Goal: Task Accomplishment & Management: Complete application form

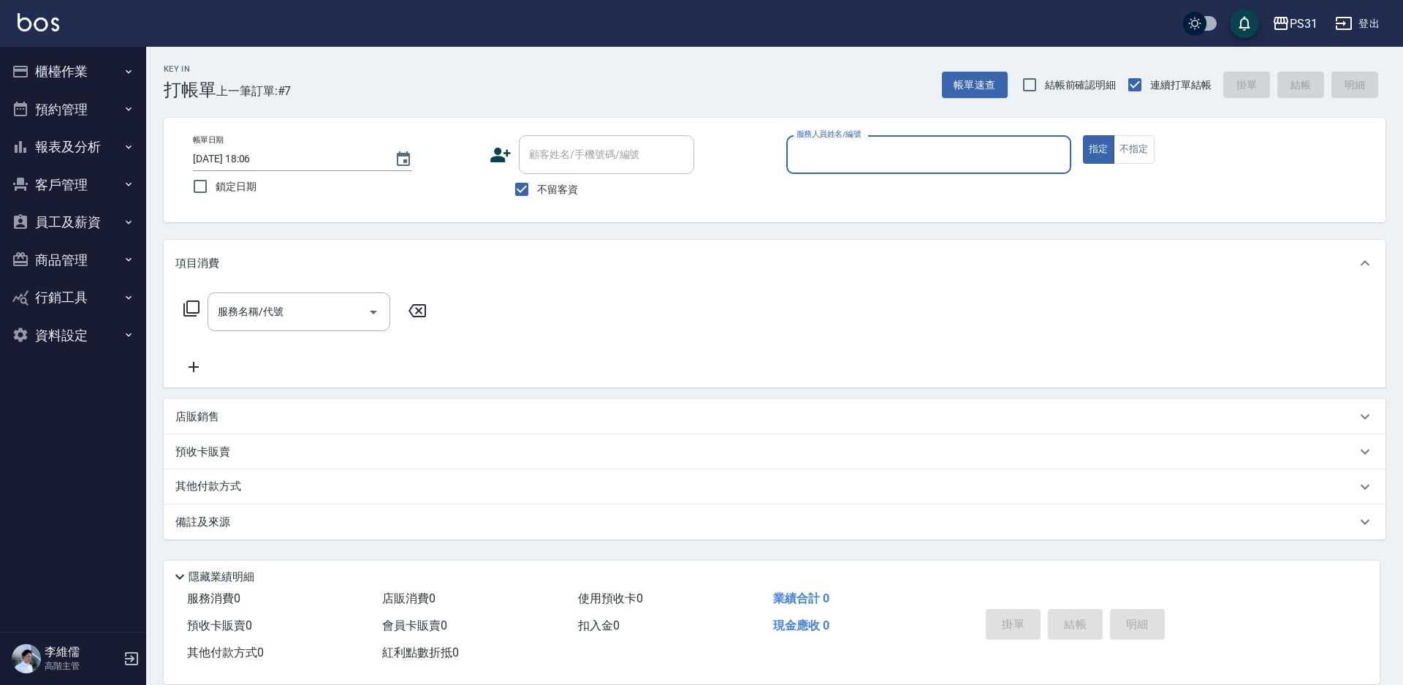
click at [869, 170] on div "服務人員姓名/編號" at bounding box center [928, 154] width 285 height 39
type input "Nico-11"
type button "true"
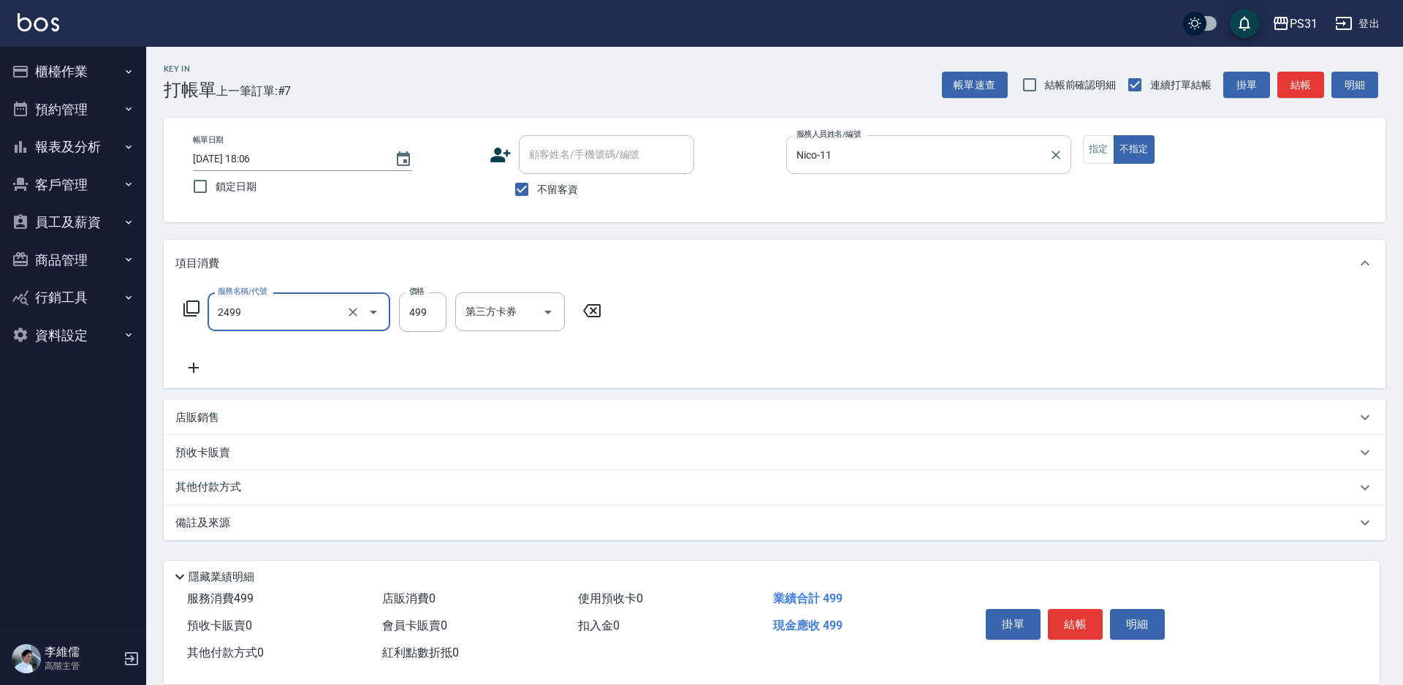
type input "499洗剪套餐(2499)"
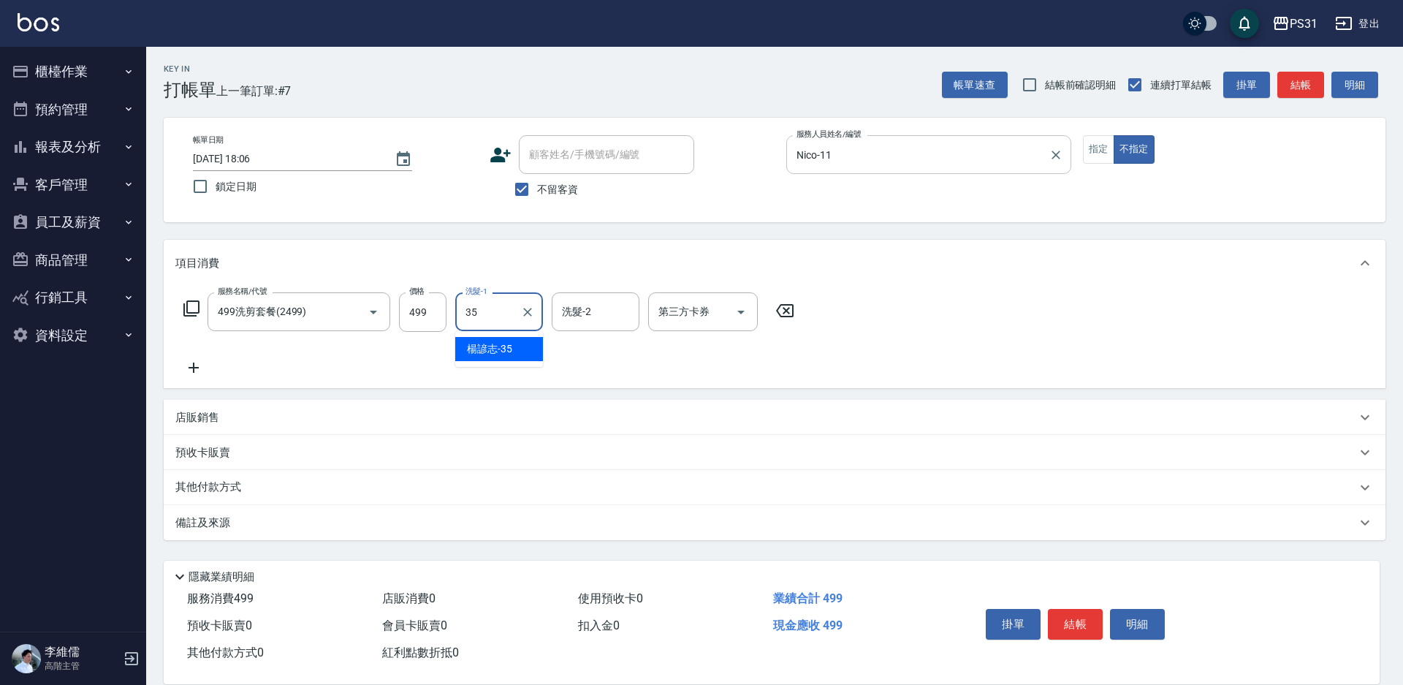
type input "楊諺志-35"
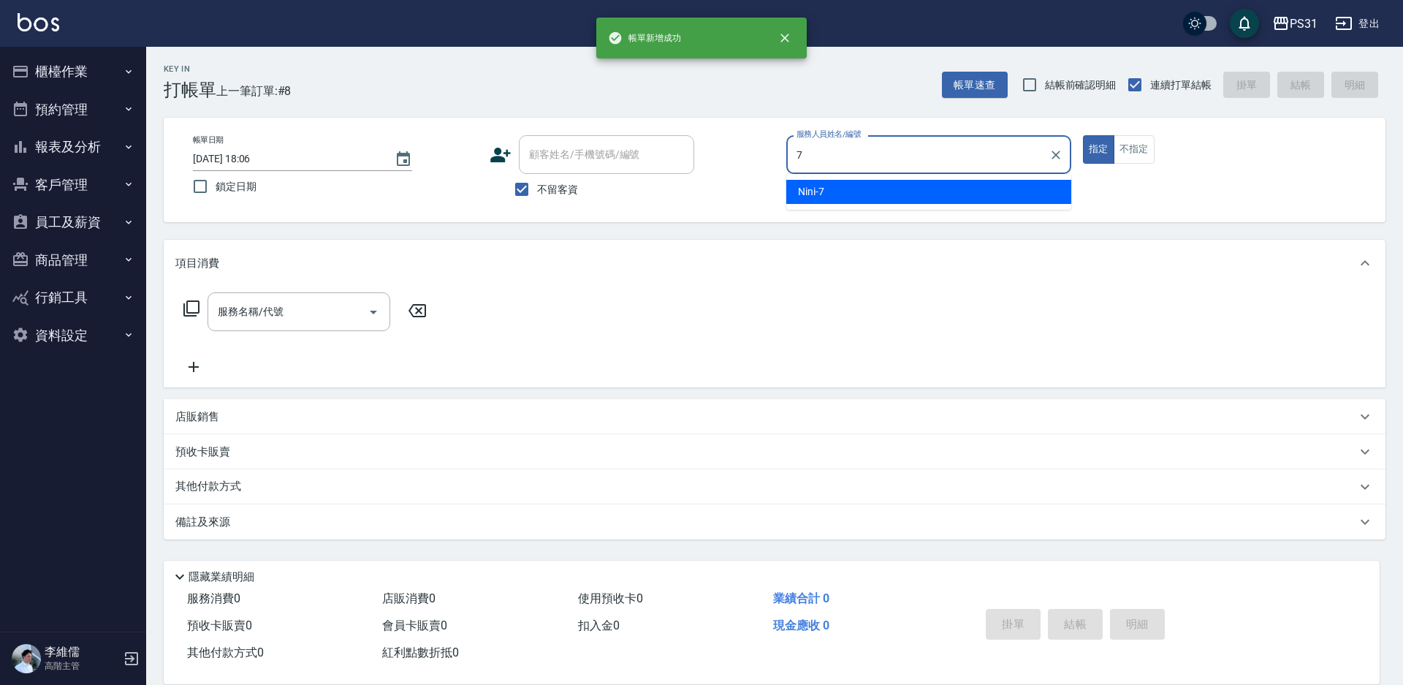
type input "Nini-7"
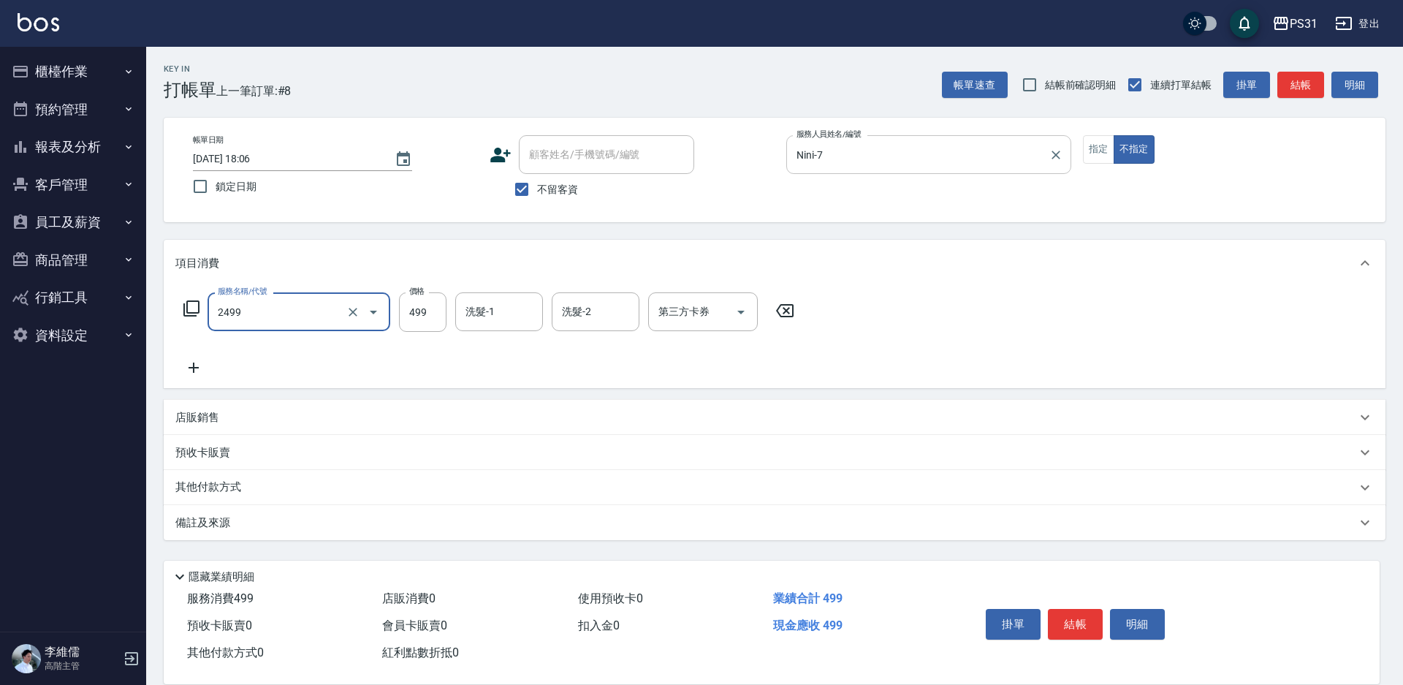
type input "499洗剪套餐(2499)"
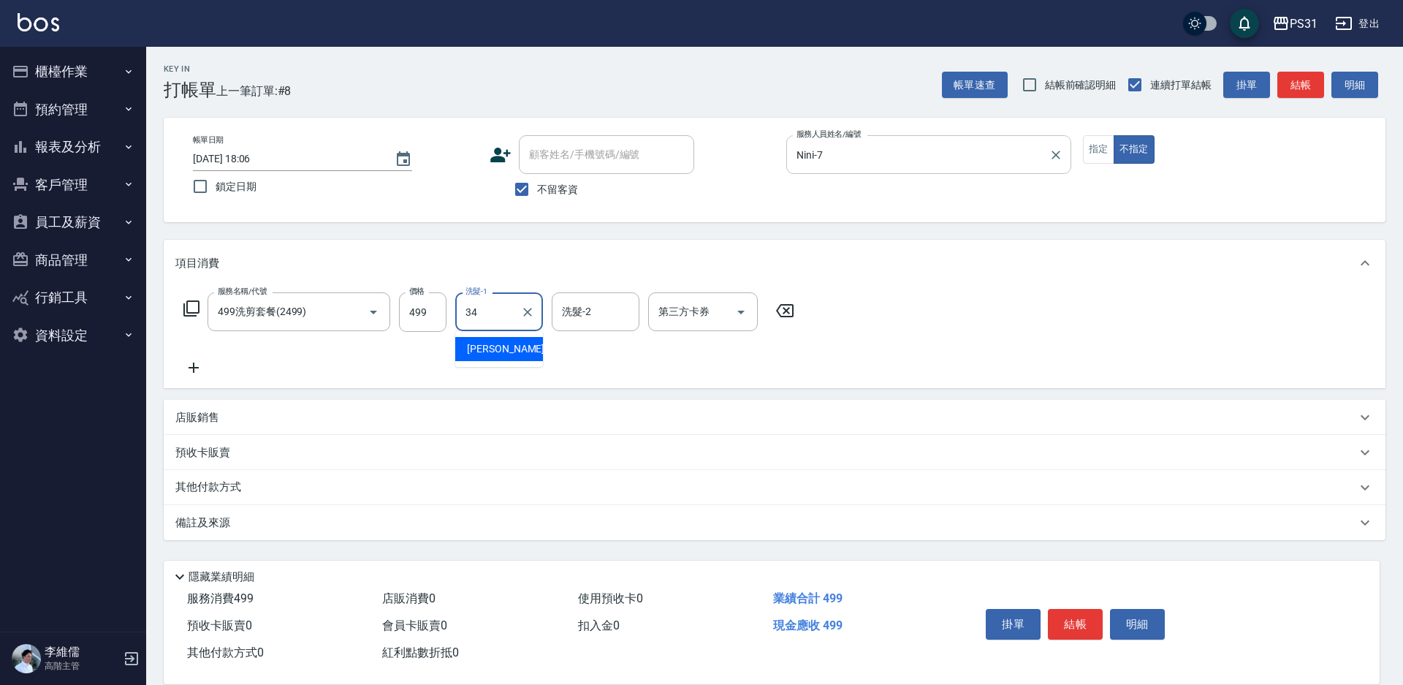
type input "鈺欣-34"
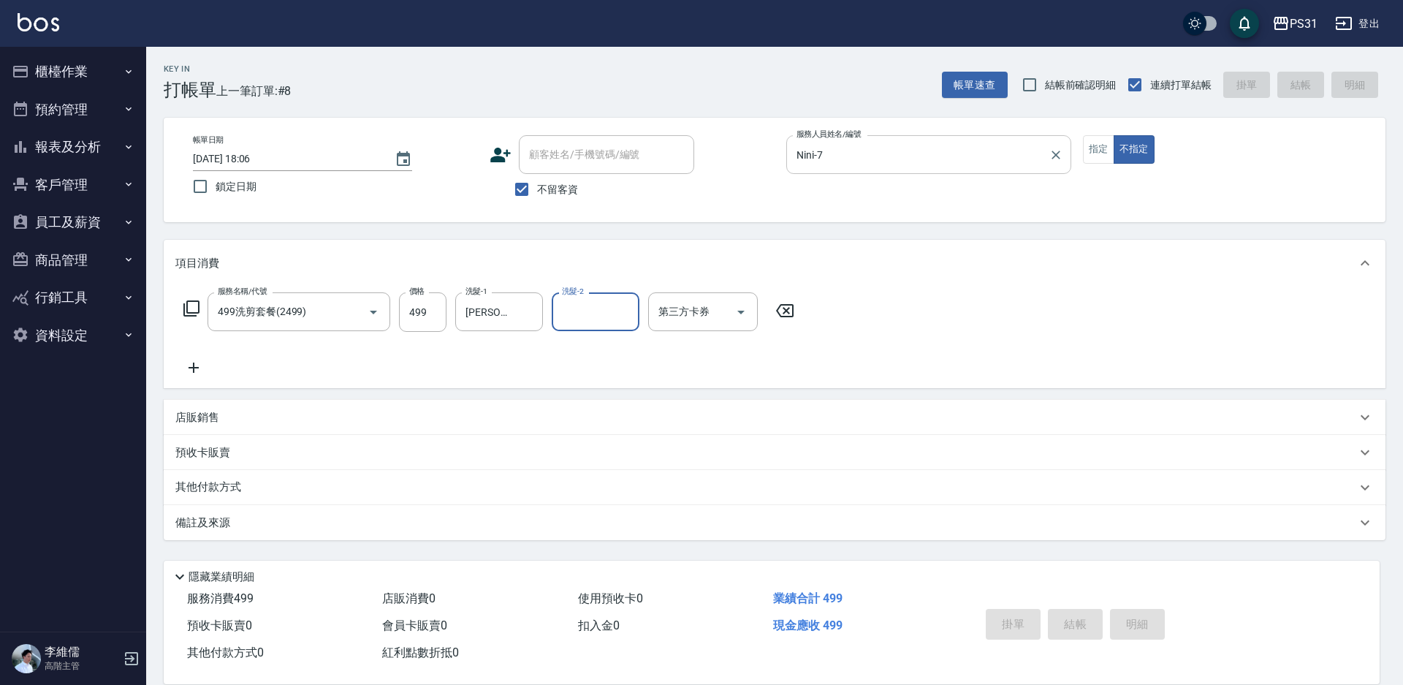
type input "2025/08/21 18:07"
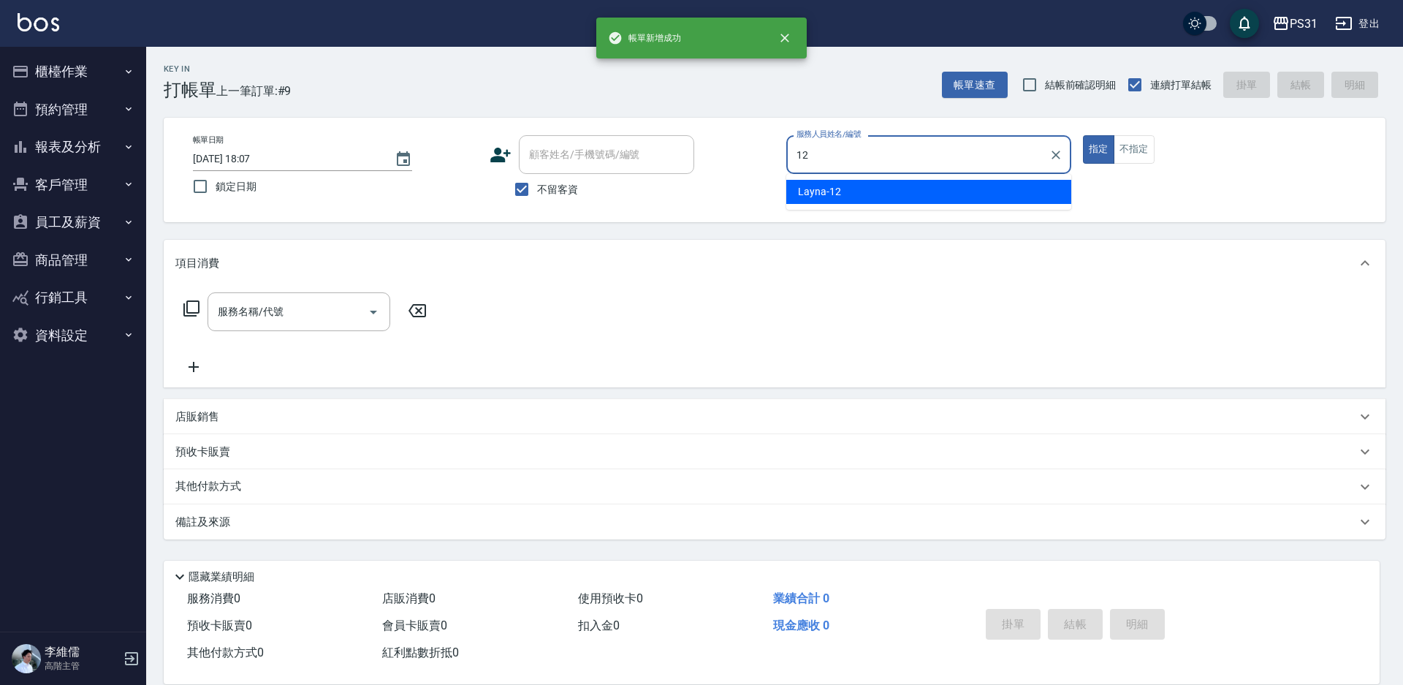
type input "Layna-12"
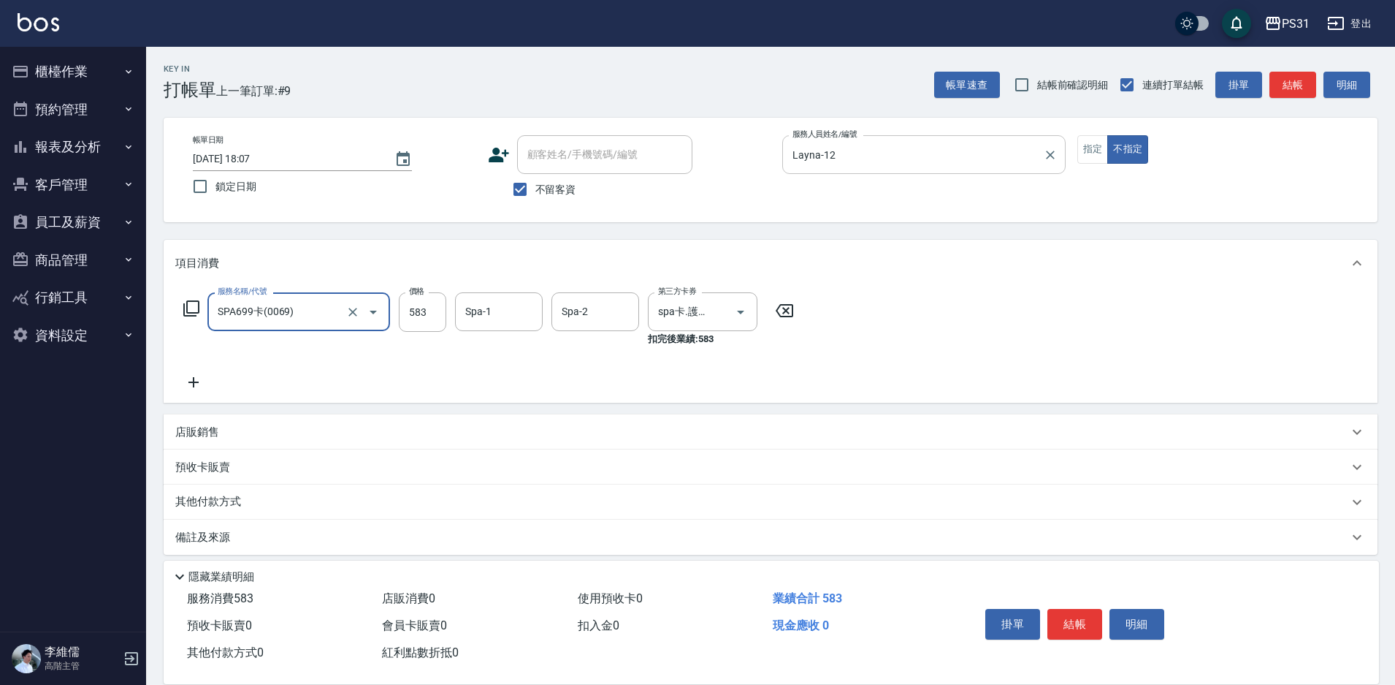
type input "SPA699卡(0069)"
type input "何宜柔-31"
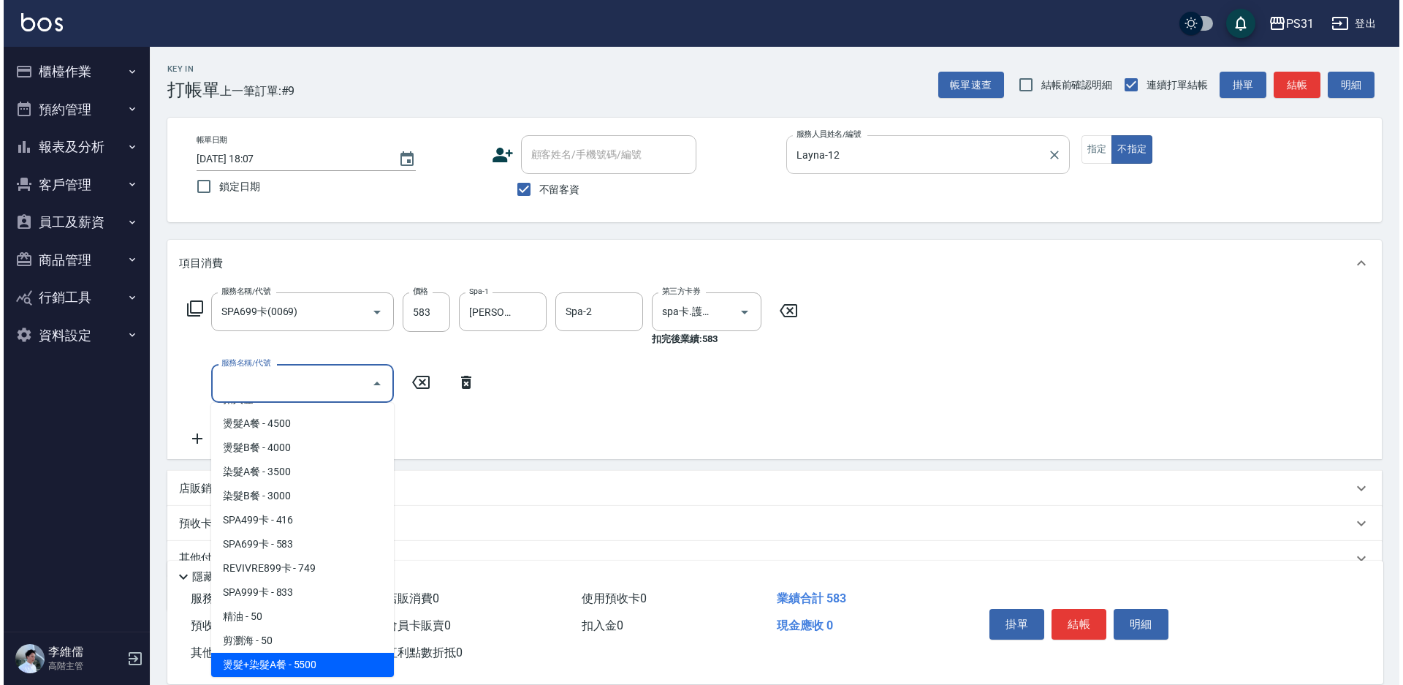
scroll to position [45, 0]
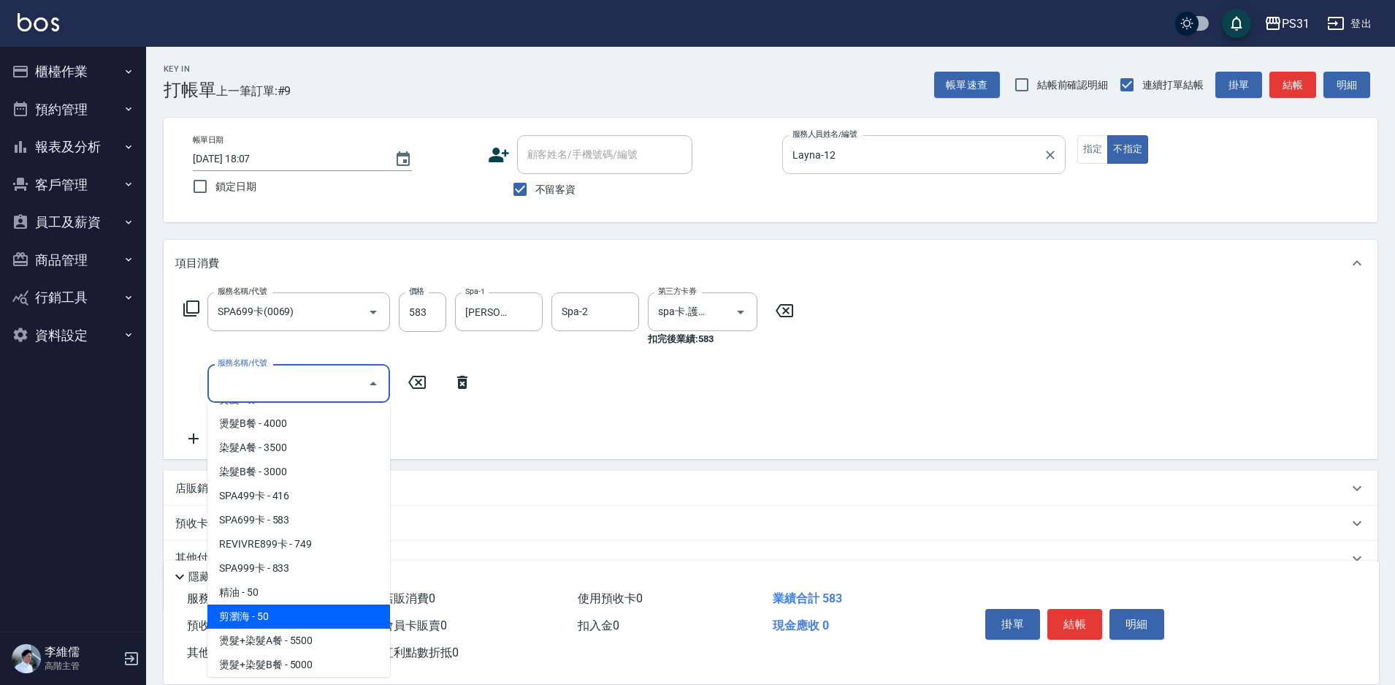
type input "剪瀏海(250)"
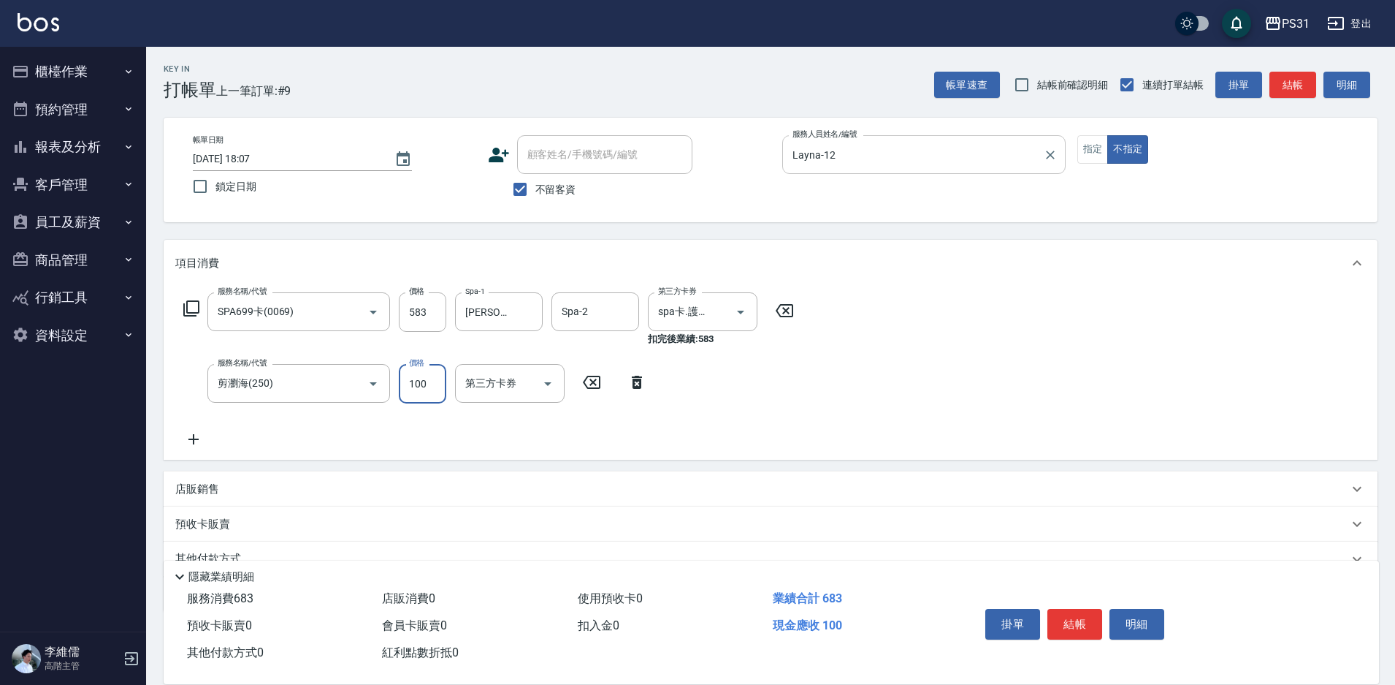
type input "100"
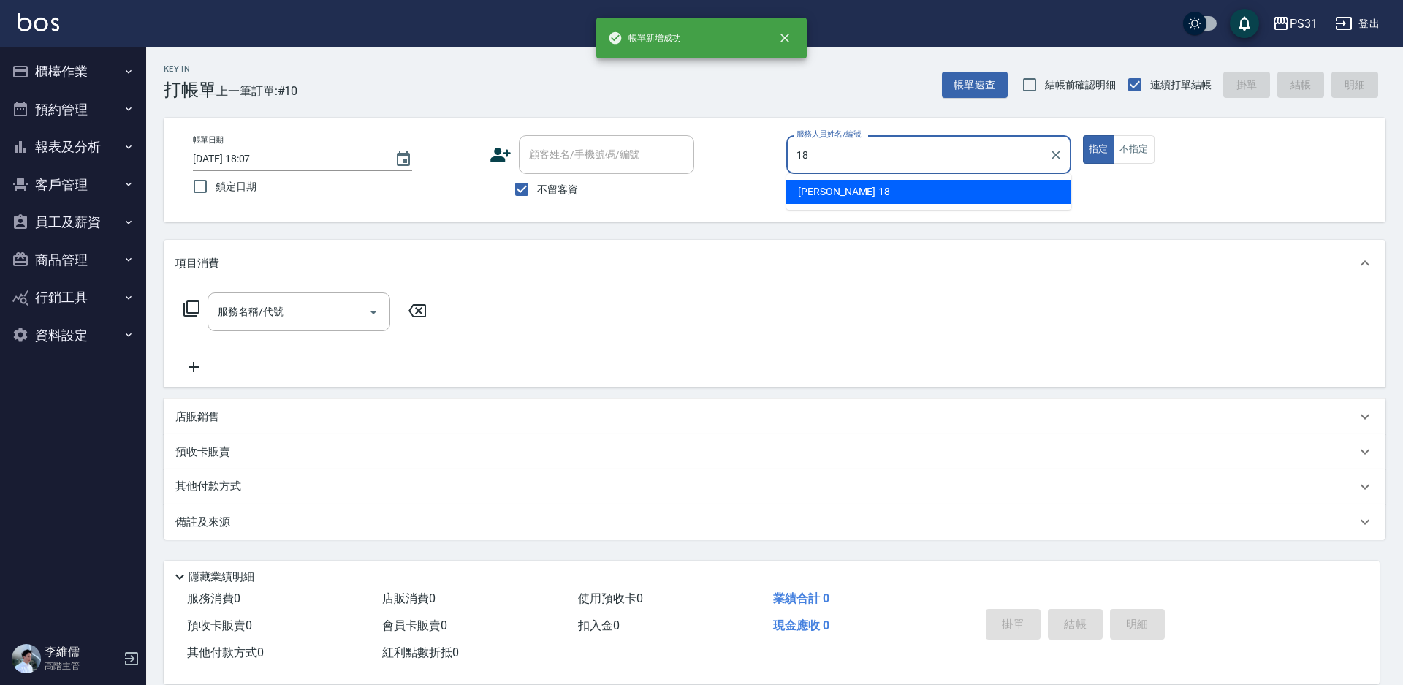
type input "Rita-18"
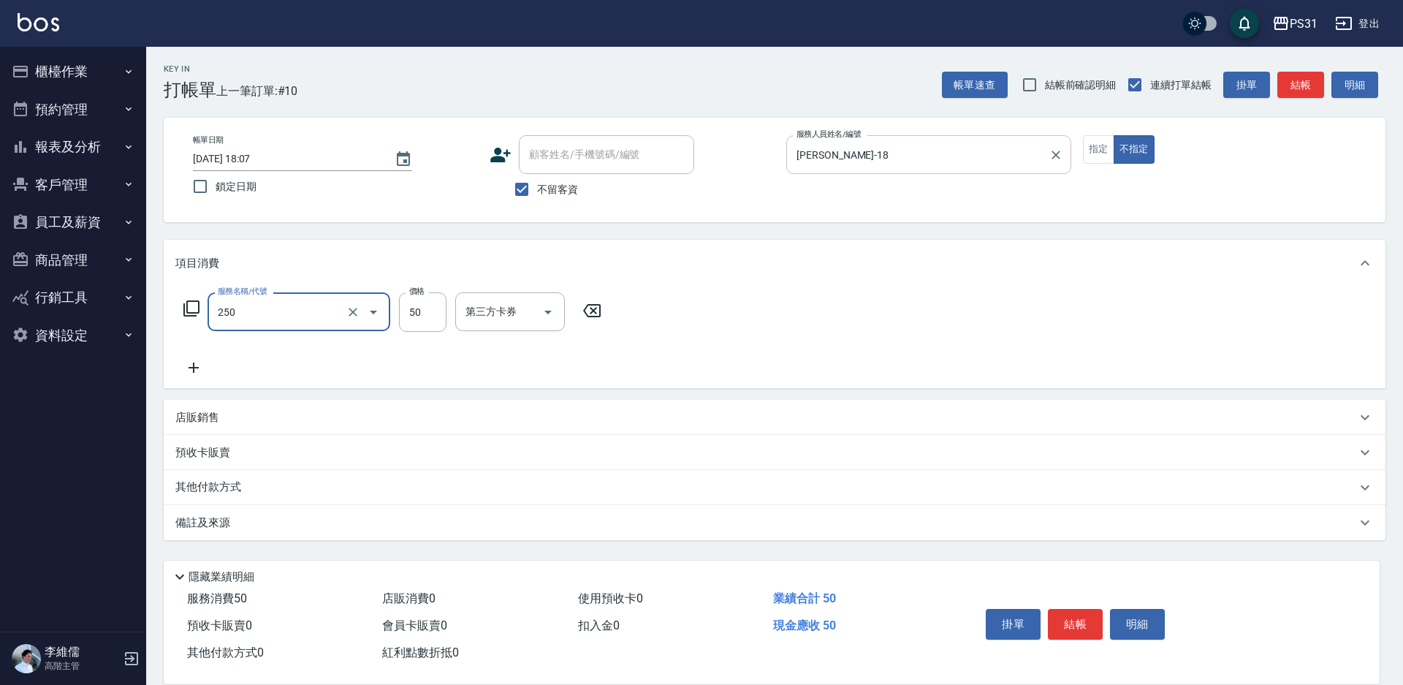
type input "剪瀏海(250)"
click at [357, 315] on icon "Clear" at bounding box center [353, 312] width 15 height 15
type input "一般洗+精油250(1250)"
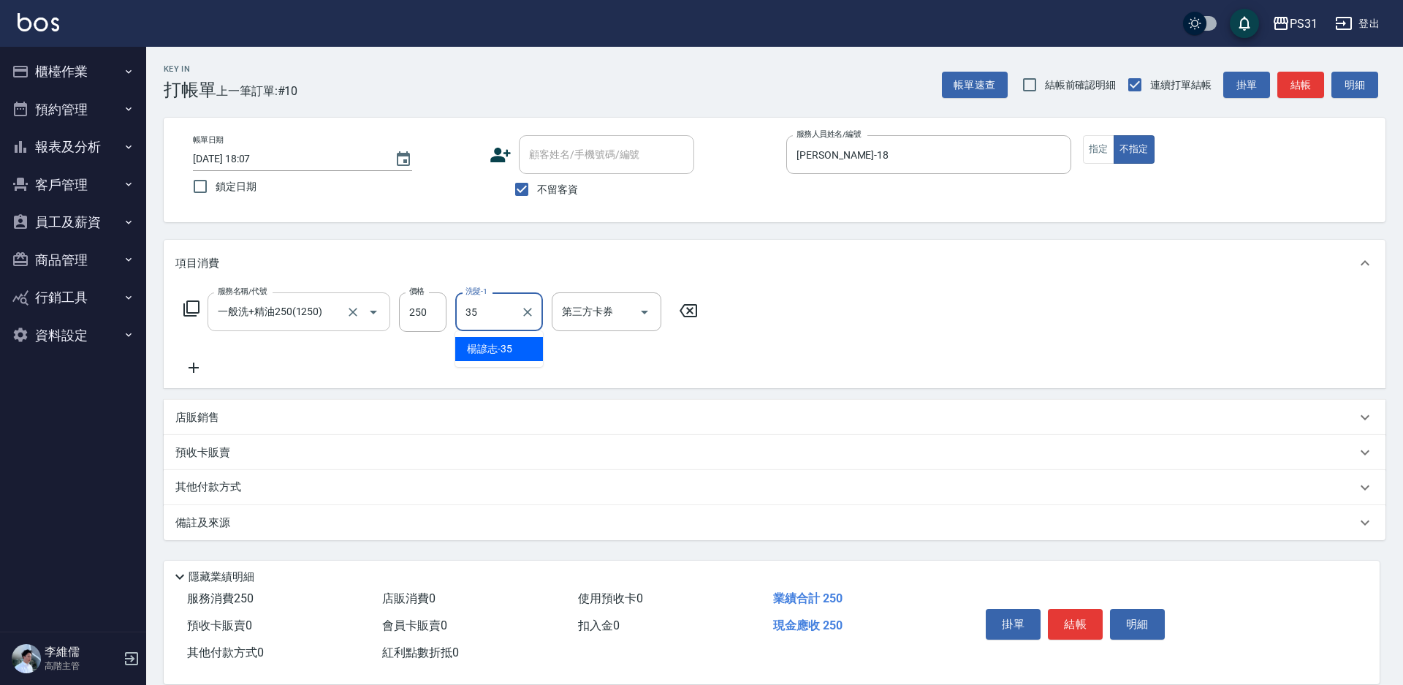
type input "楊諺志-35"
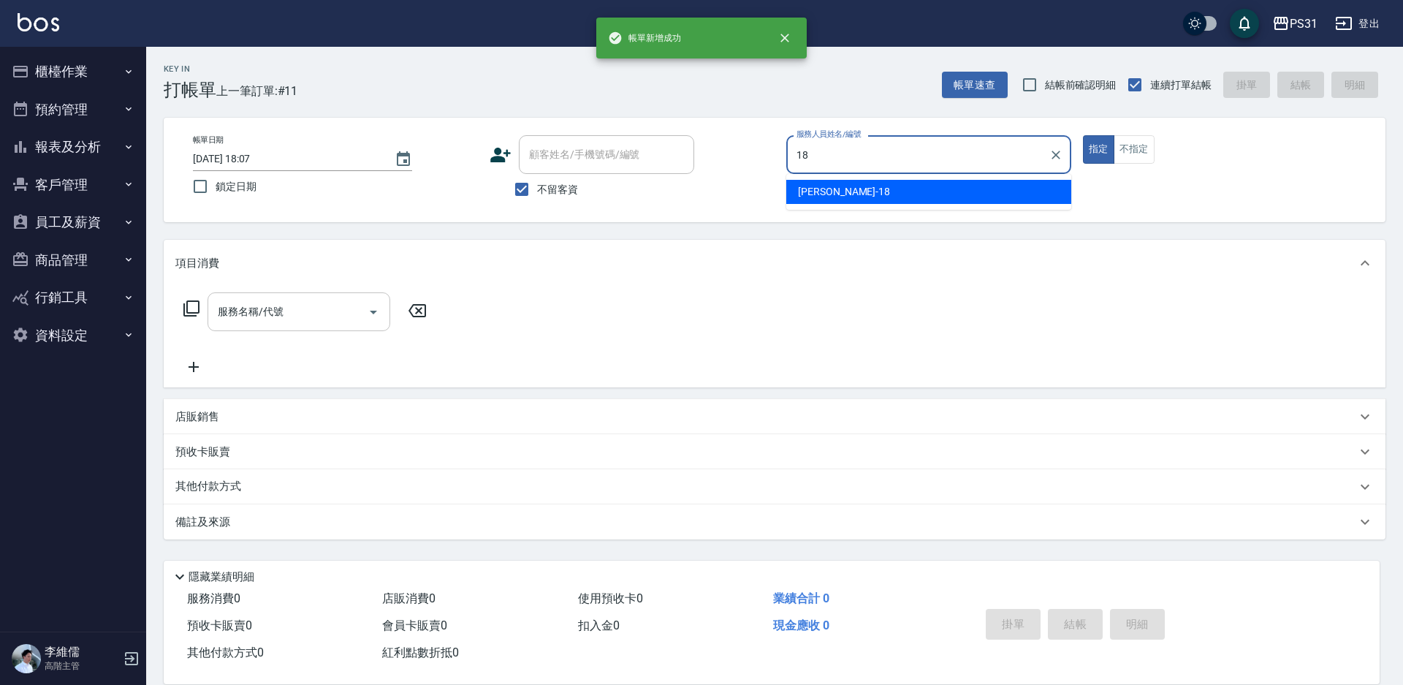
type input "Rita-18"
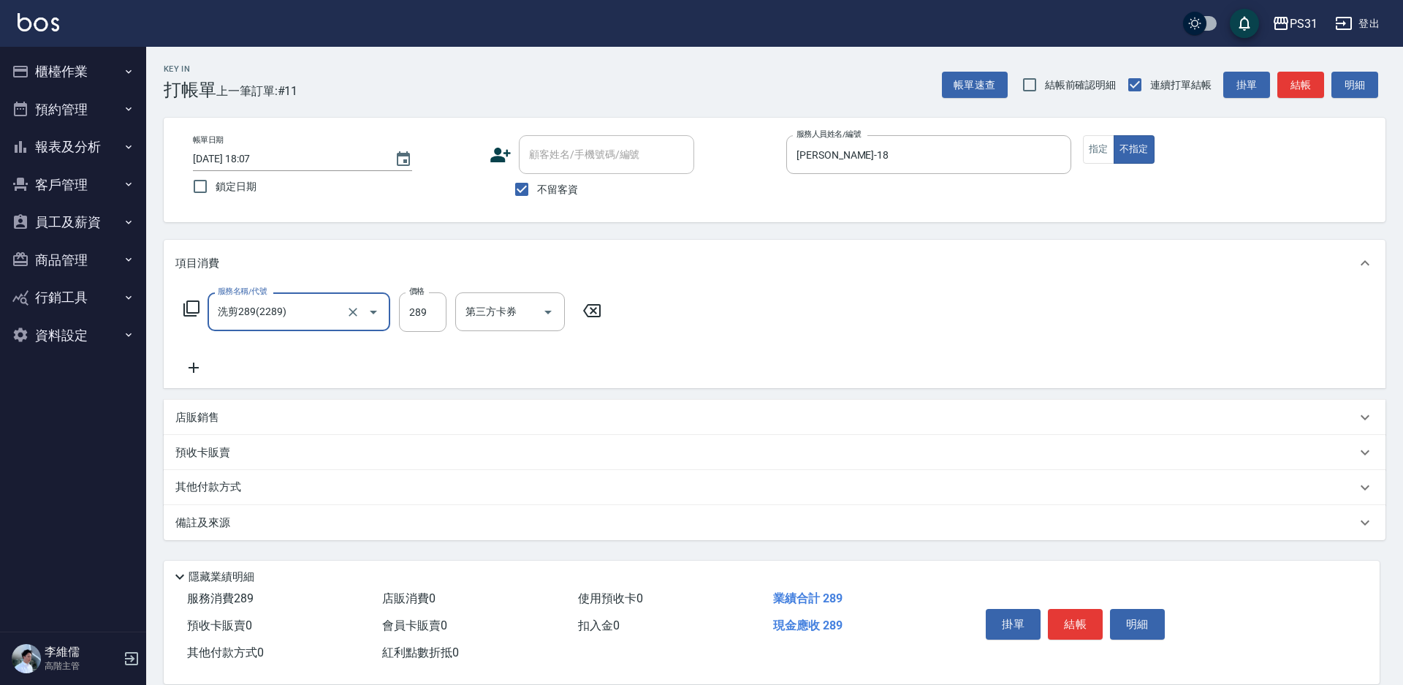
type input "洗剪289(2289)"
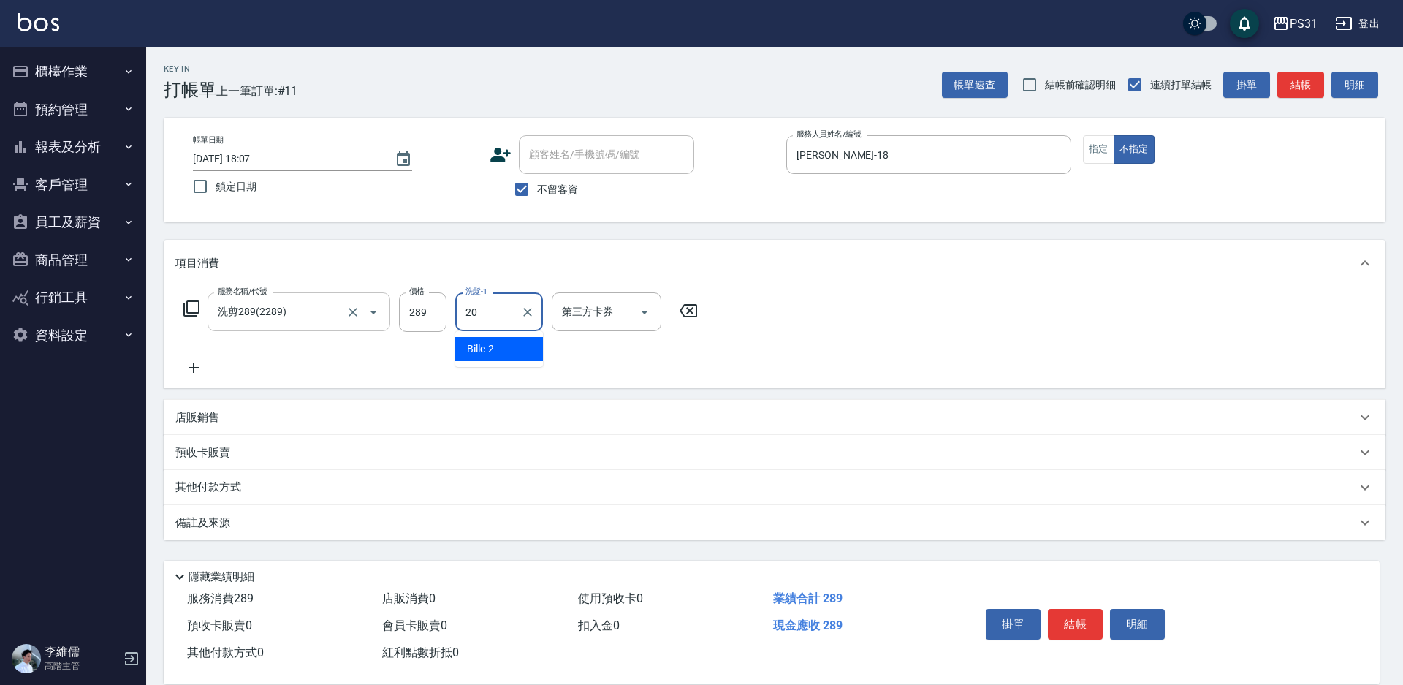
type input "陳泳龍-20"
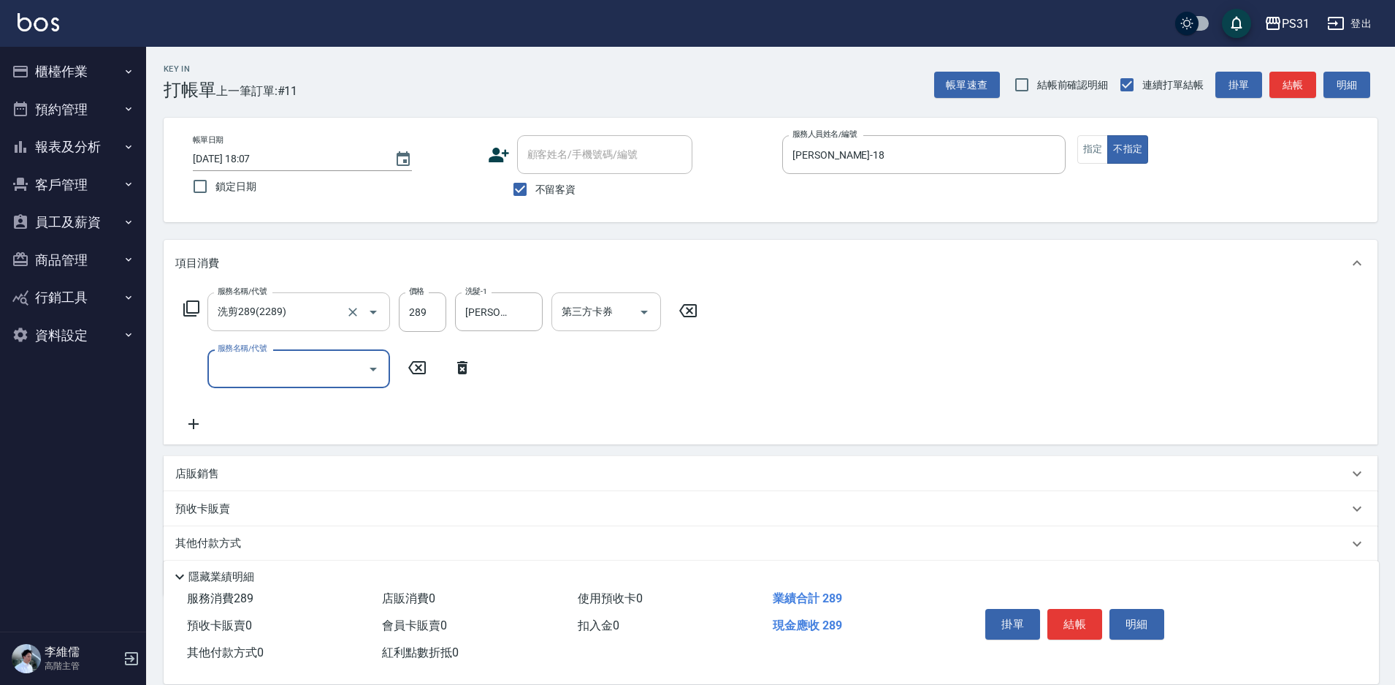
click at [583, 314] on input "第三方卡券" at bounding box center [595, 312] width 75 height 26
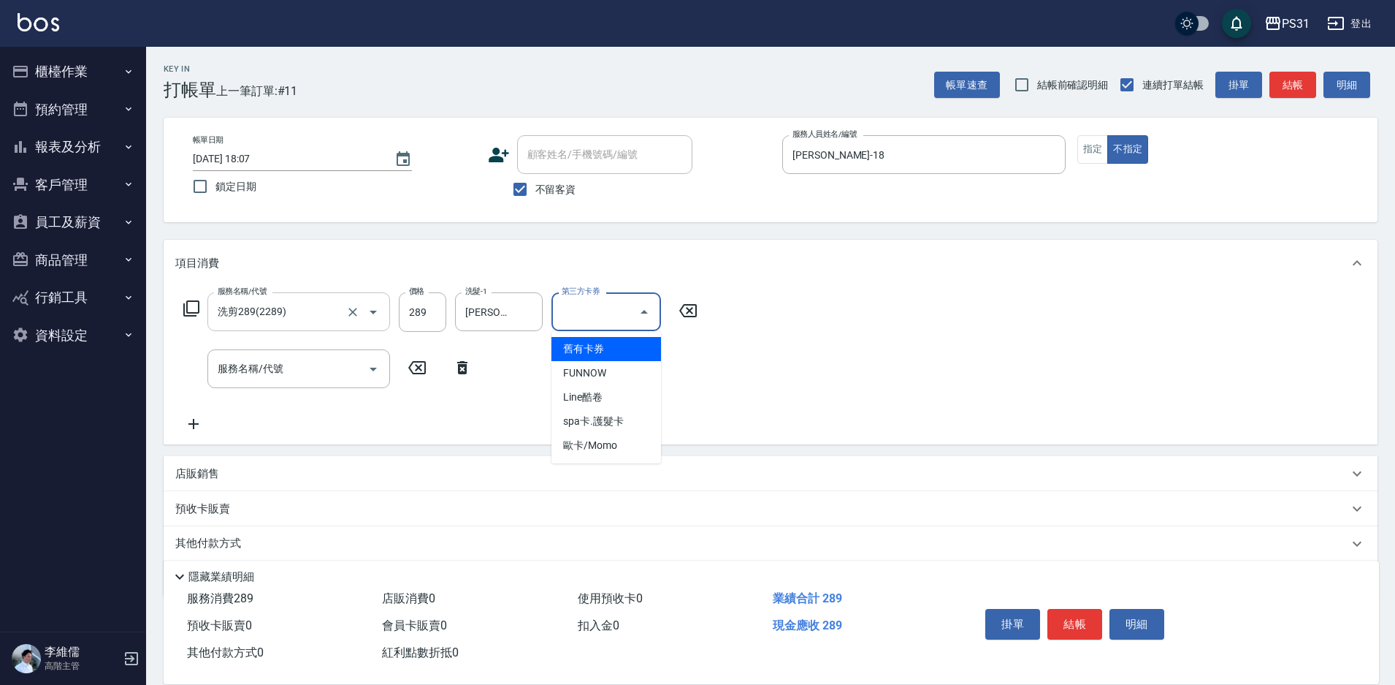
click at [595, 348] on span "舊有卡券" at bounding box center [607, 349] width 110 height 24
type input "舊有卡券"
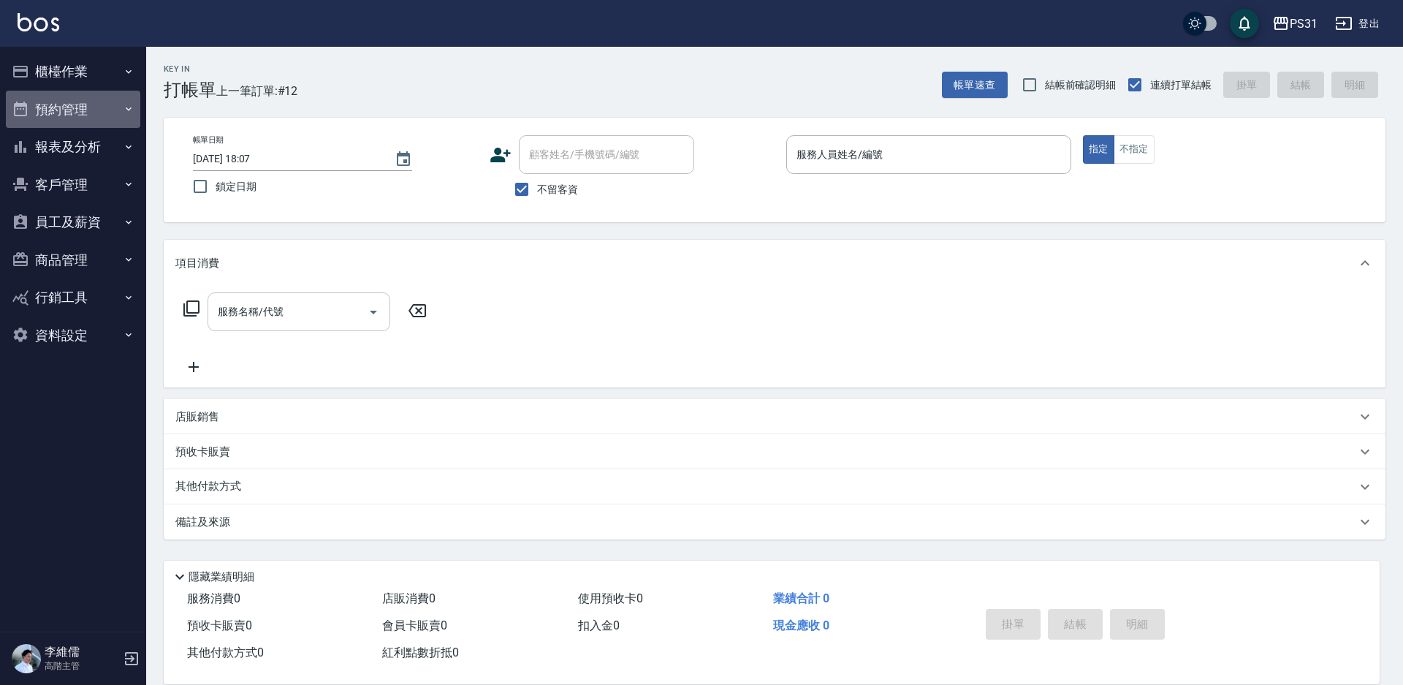
click at [66, 125] on button "預約管理" at bounding box center [73, 110] width 134 height 38
click at [76, 148] on button "報表及分析" at bounding box center [73, 147] width 134 height 38
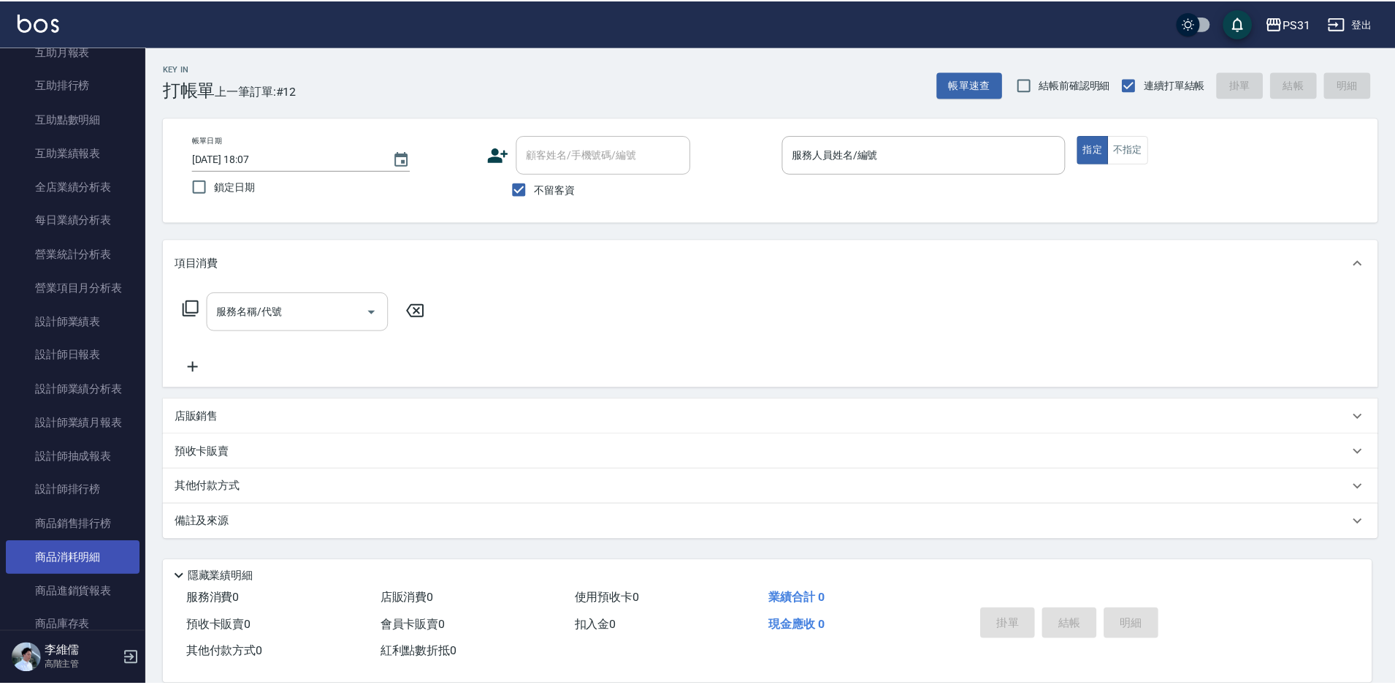
scroll to position [365, 0]
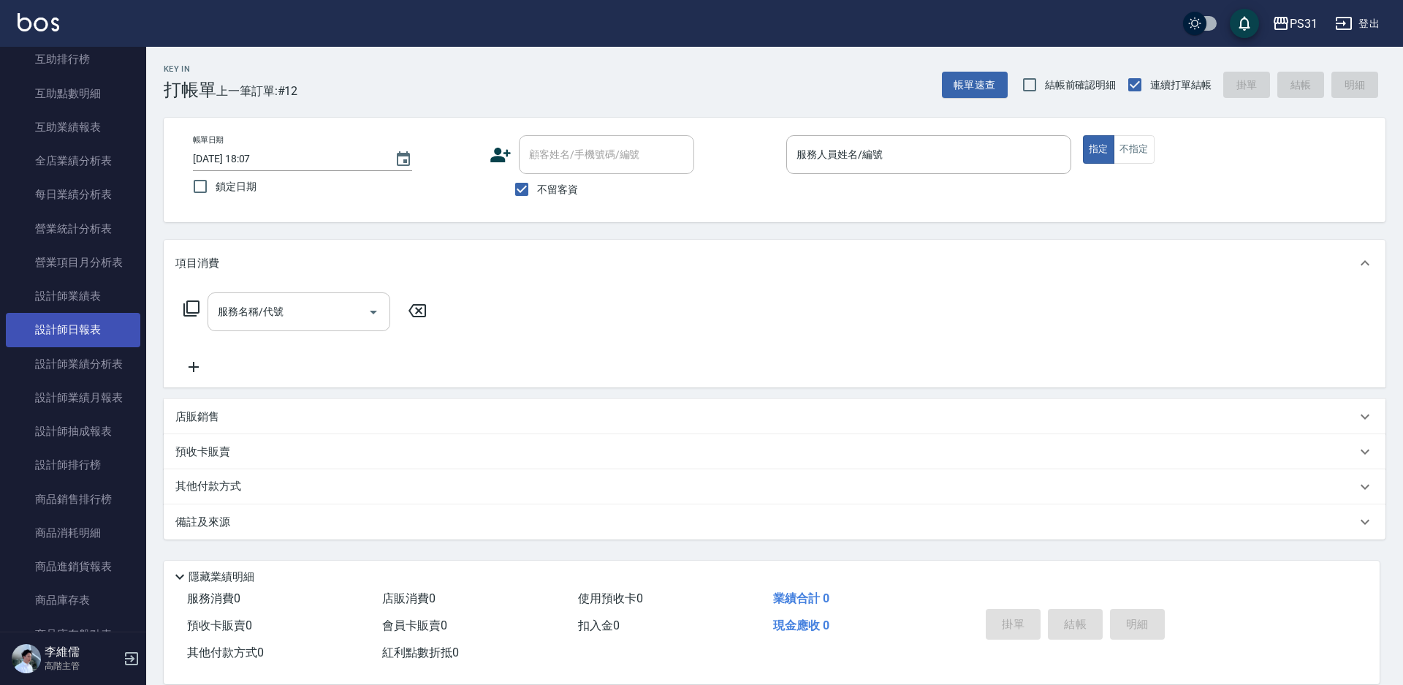
drag, startPoint x: 83, startPoint y: 338, endPoint x: 94, endPoint y: 332, distance: 11.8
click at [83, 337] on link "設計師日報表" at bounding box center [73, 330] width 134 height 34
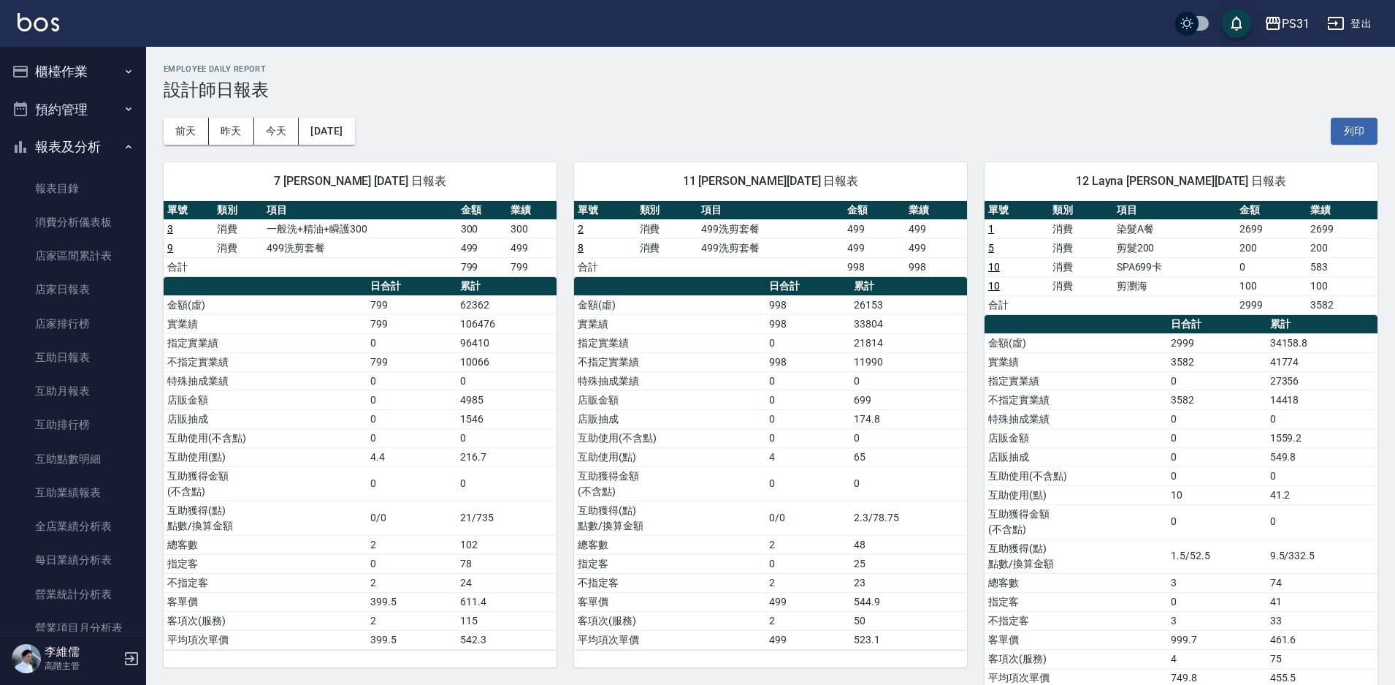
click at [85, 145] on button "報表及分析" at bounding box center [73, 147] width 134 height 38
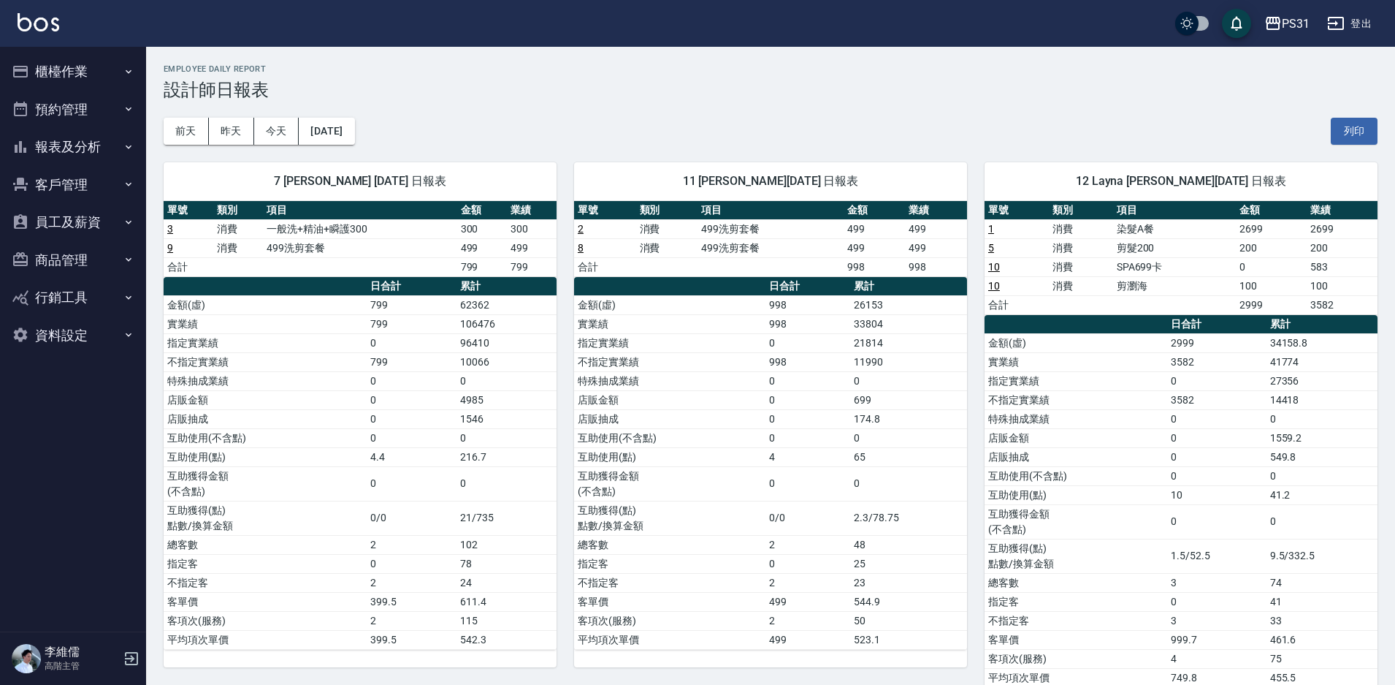
click at [73, 69] on button "櫃檯作業" at bounding box center [73, 72] width 134 height 38
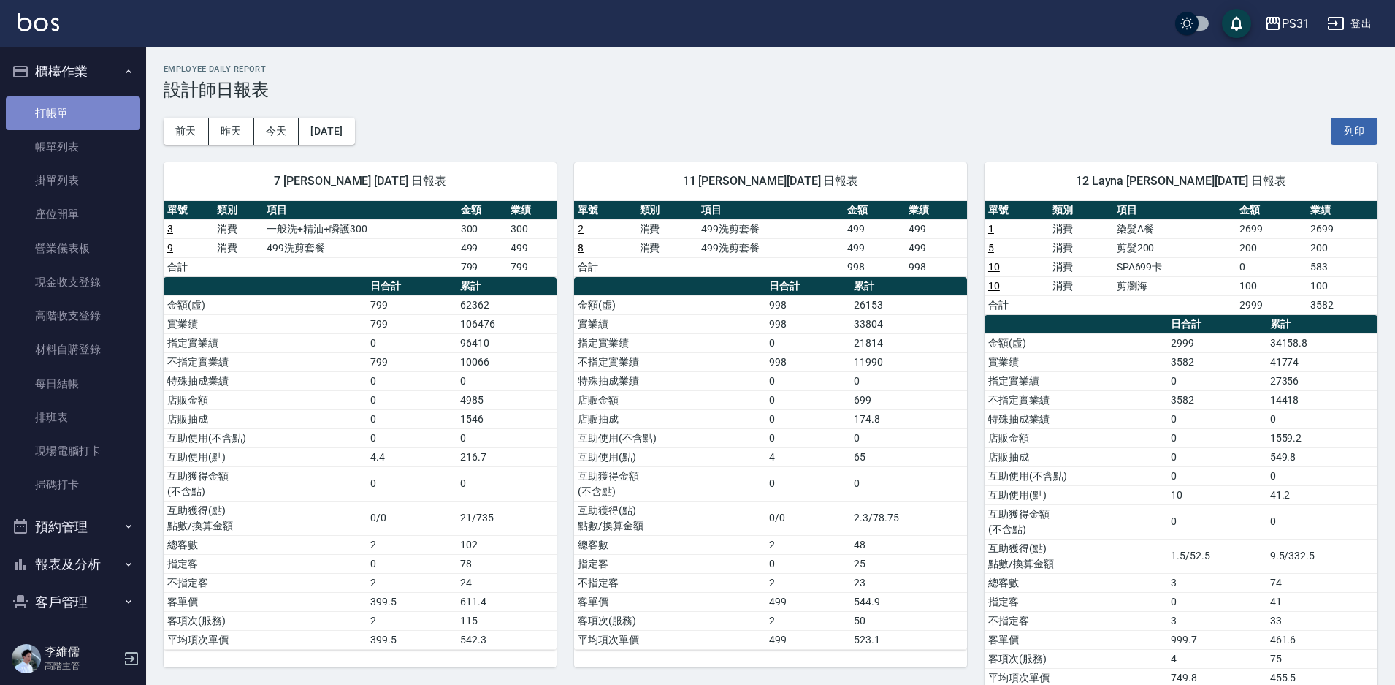
click at [74, 104] on link "打帳單" at bounding box center [73, 113] width 134 height 34
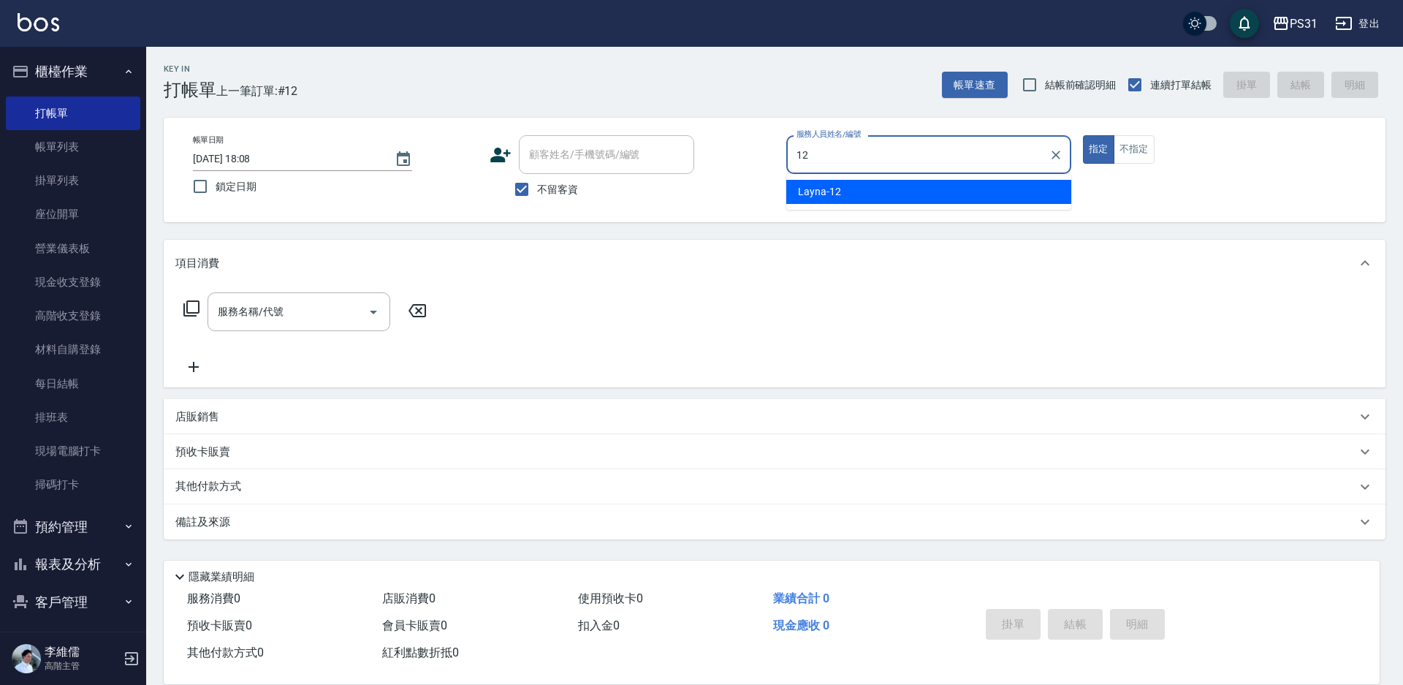
type input "Layna-12"
type button "true"
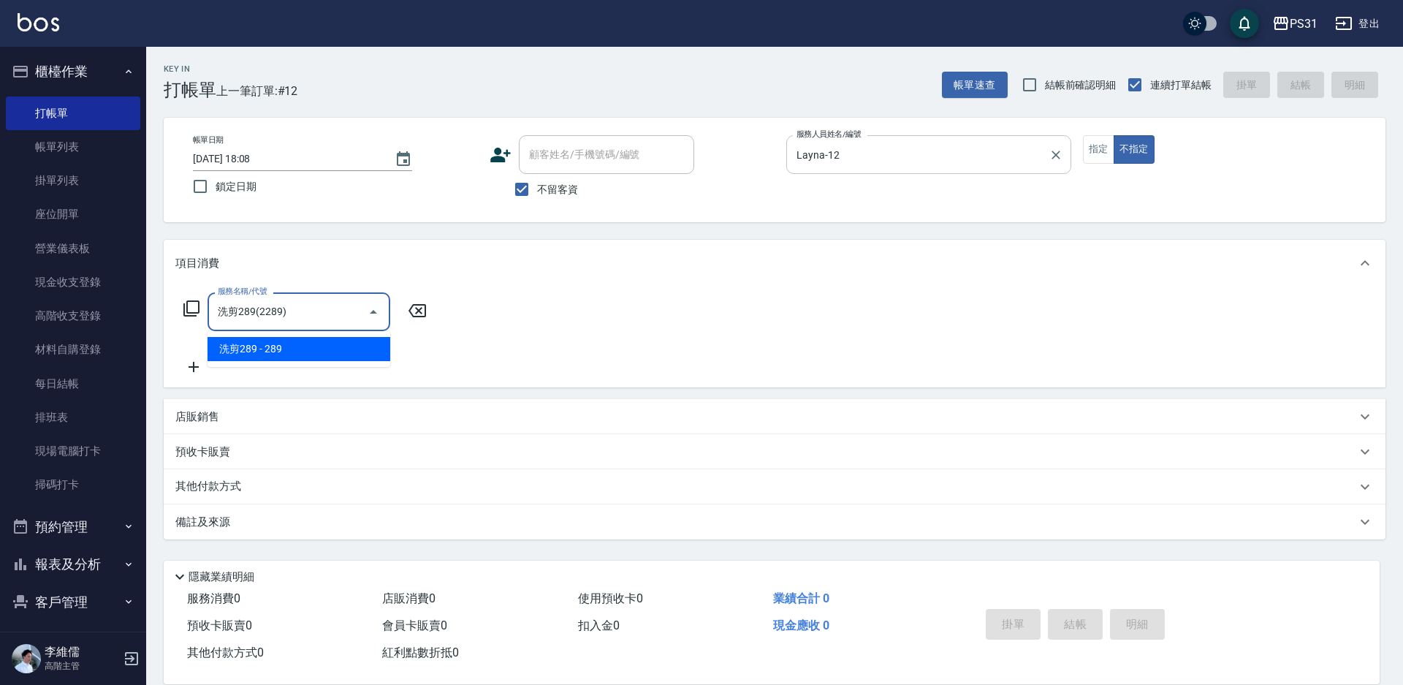
type input "洗剪289(2289)"
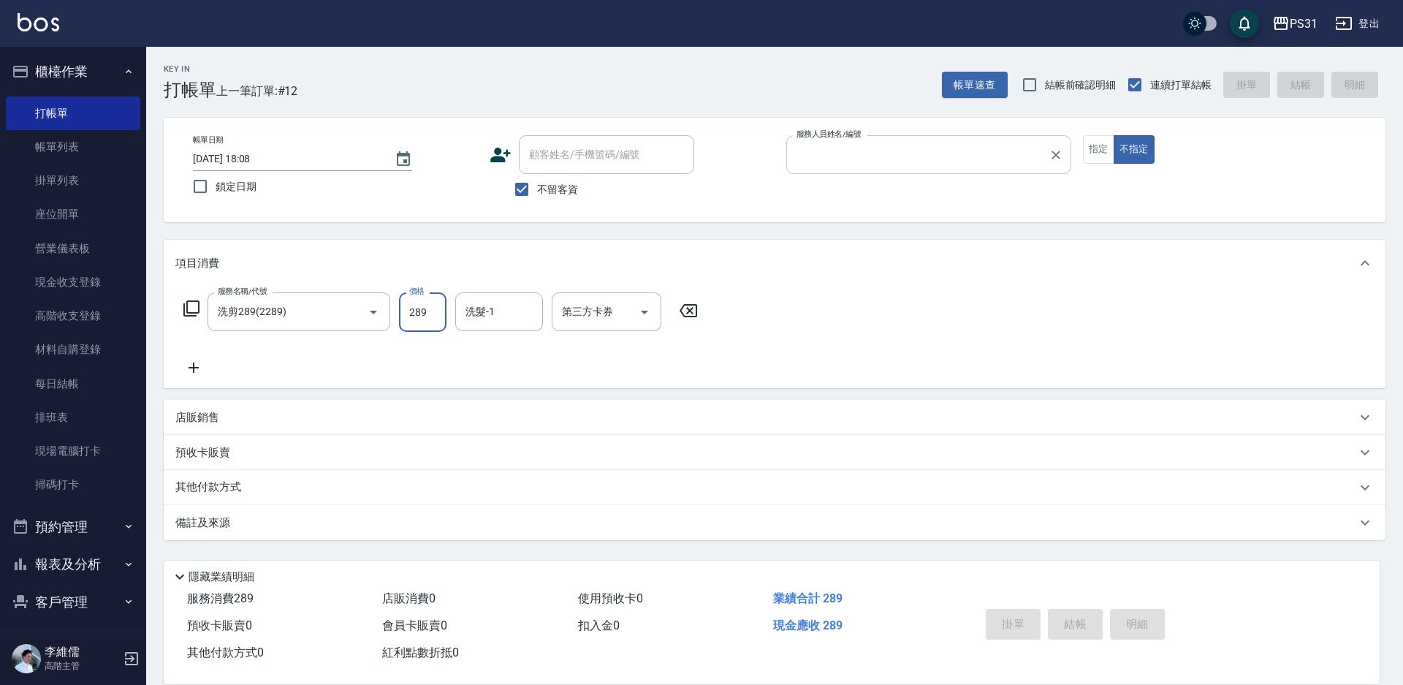
type input "7"
type input "2025/08/21 19:00"
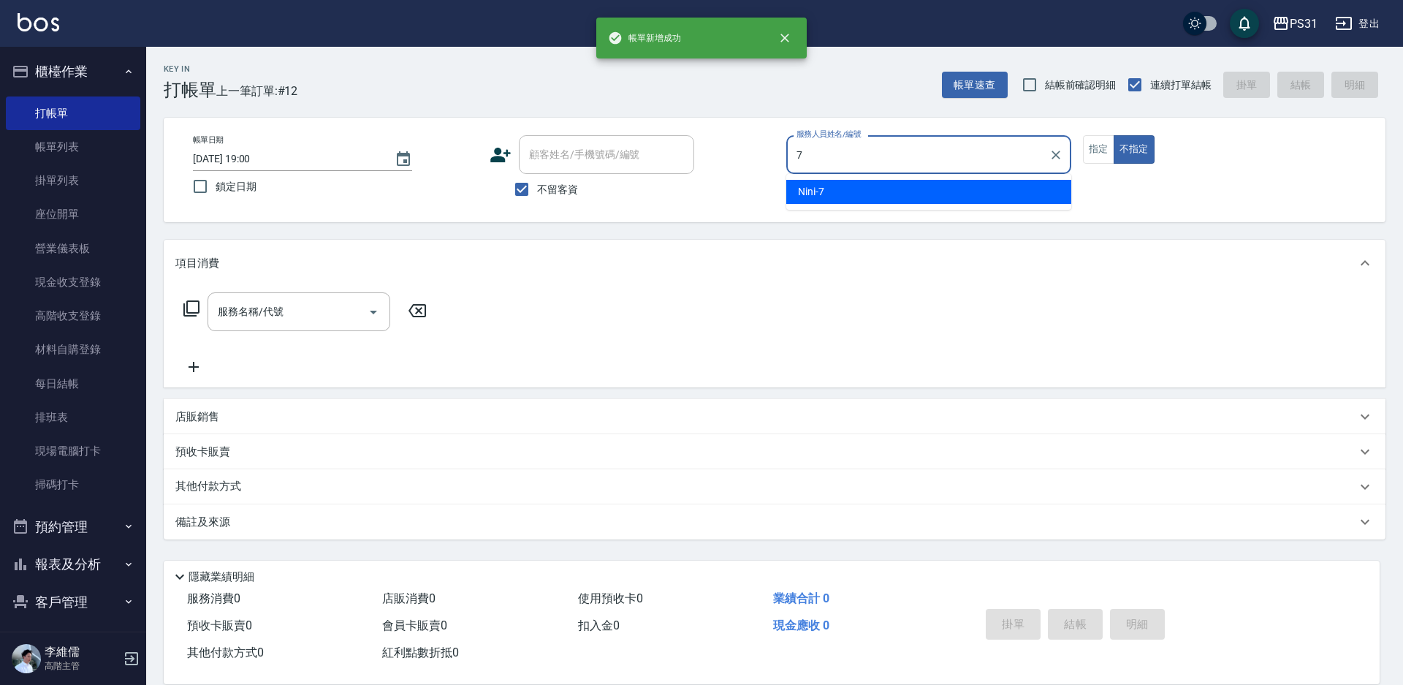
type input "Nini-7"
type button "false"
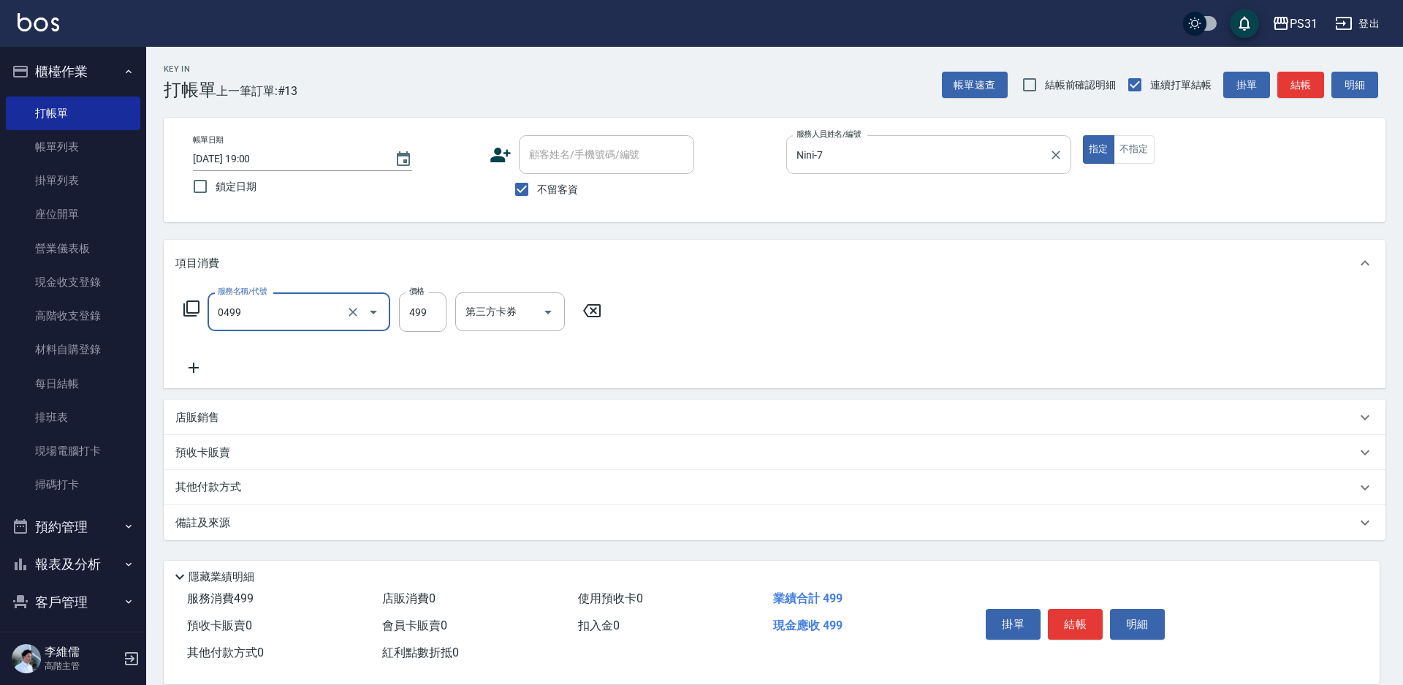
type input "伊黛莉spa(0499)"
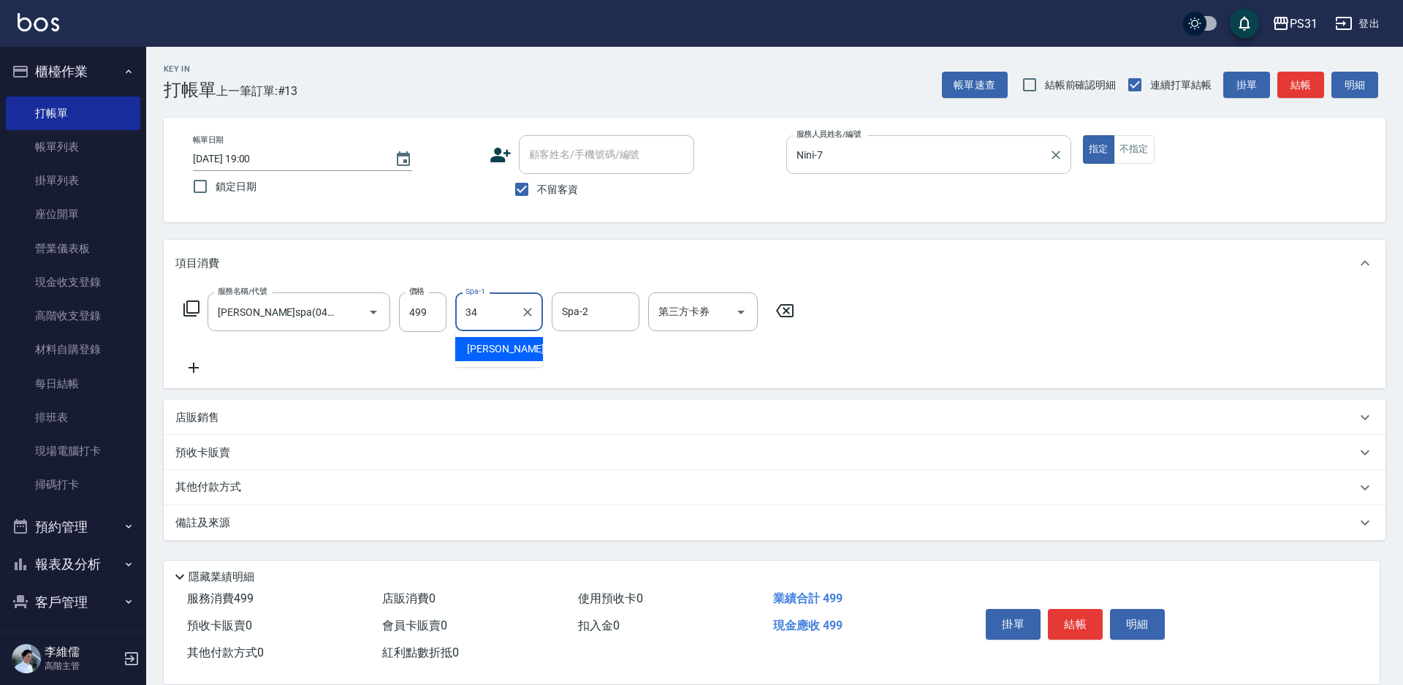
type input "鈺欣-34"
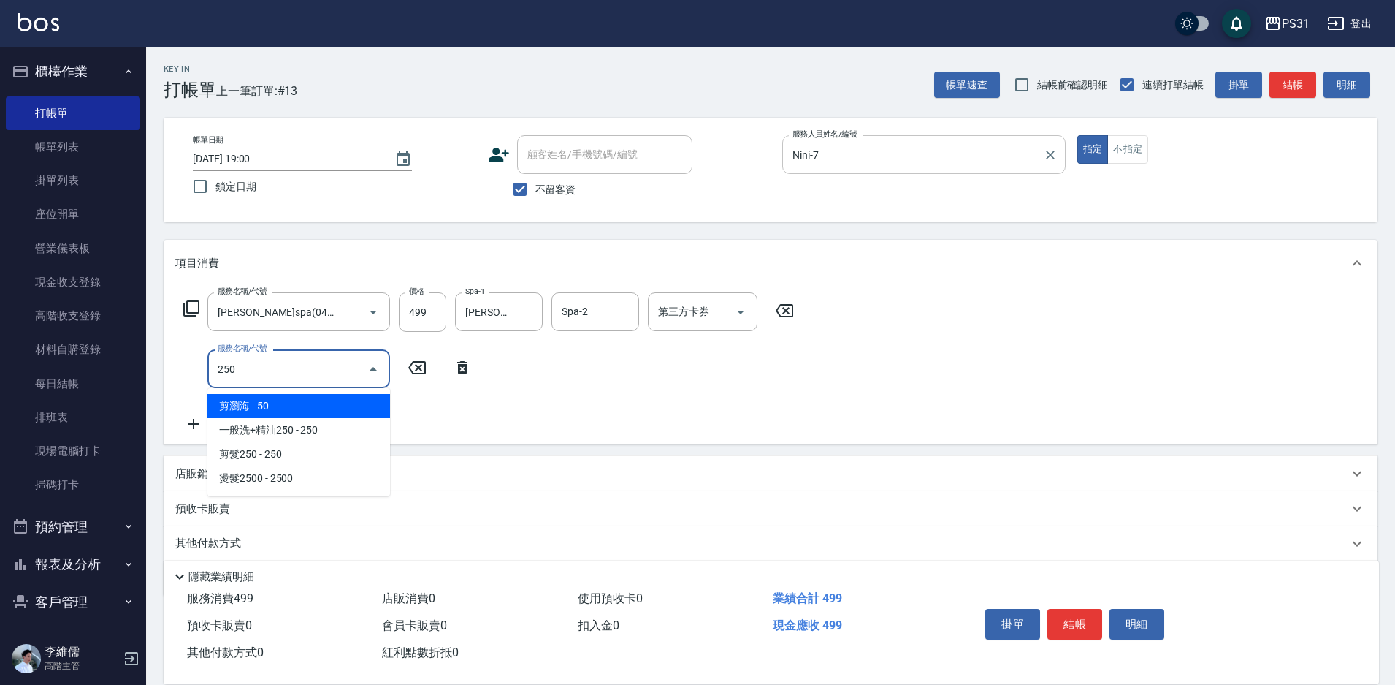
type input "剪瀏海(250)"
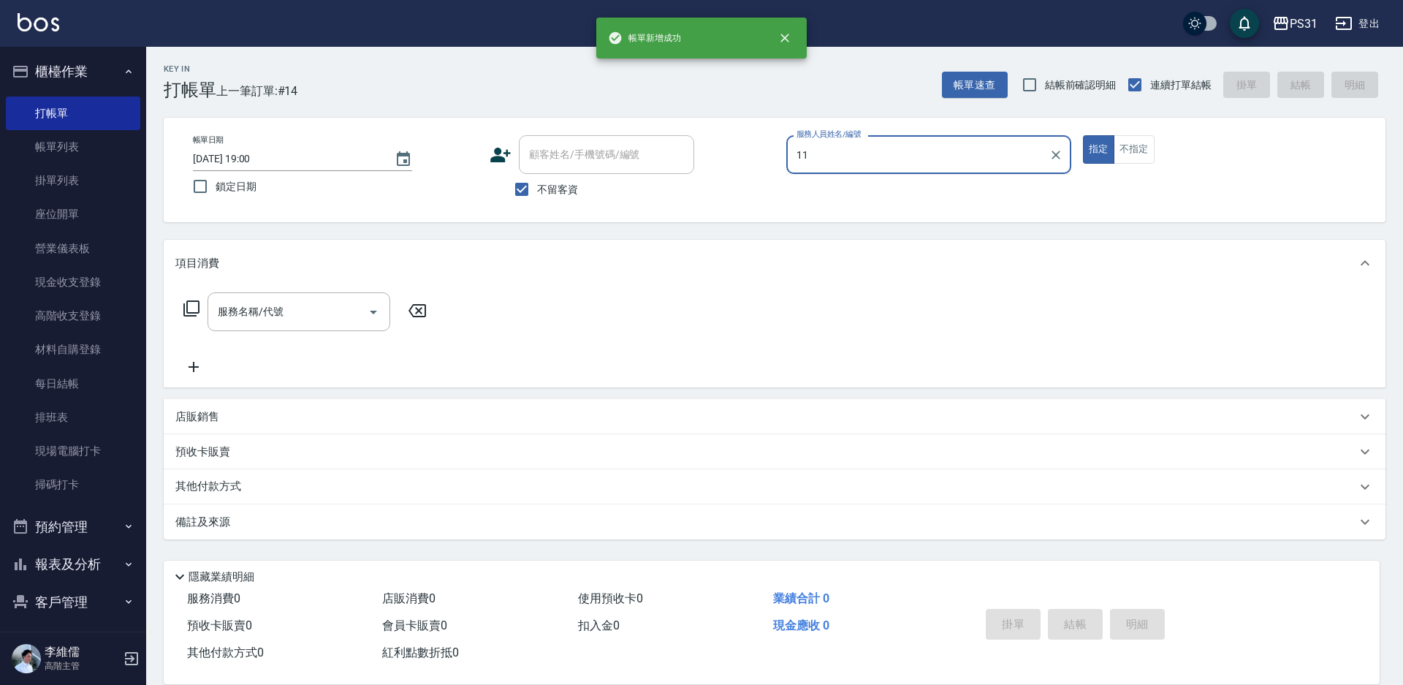
type input "Nico-11"
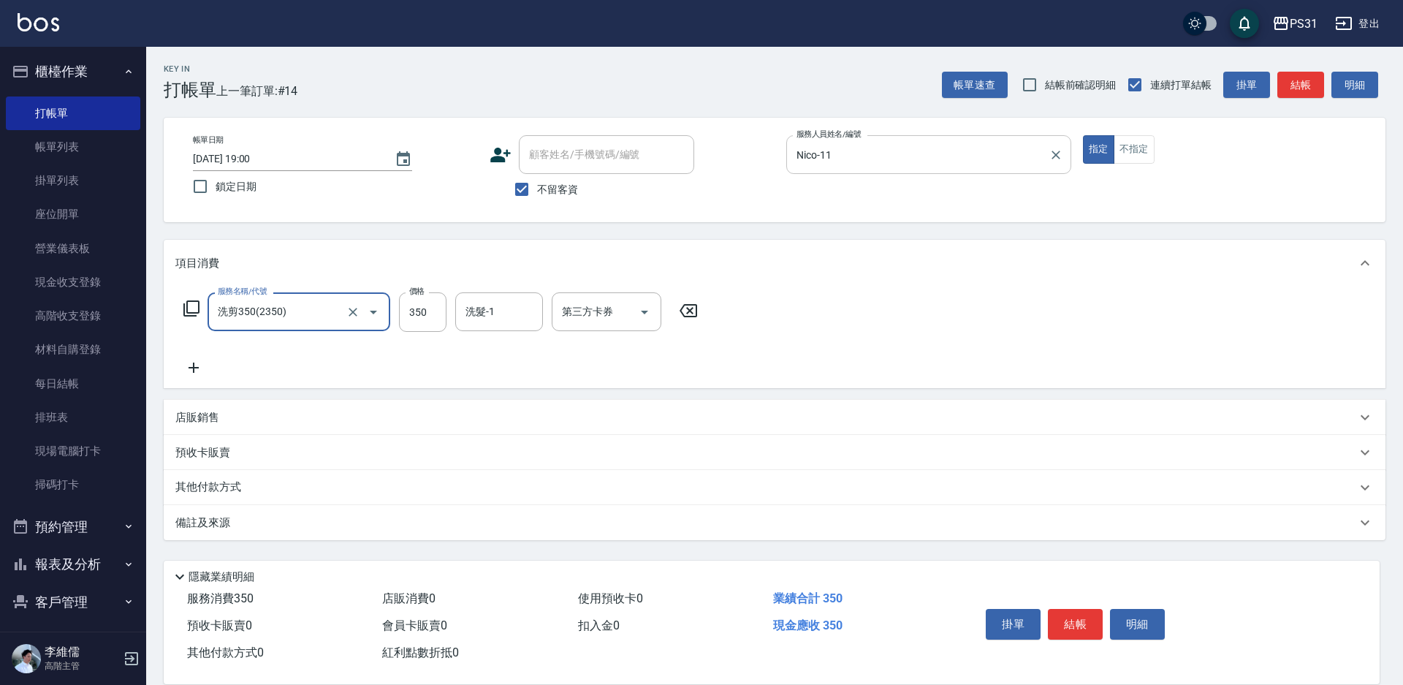
type input "洗剪350(2350)"
type input "陳泳龍-20"
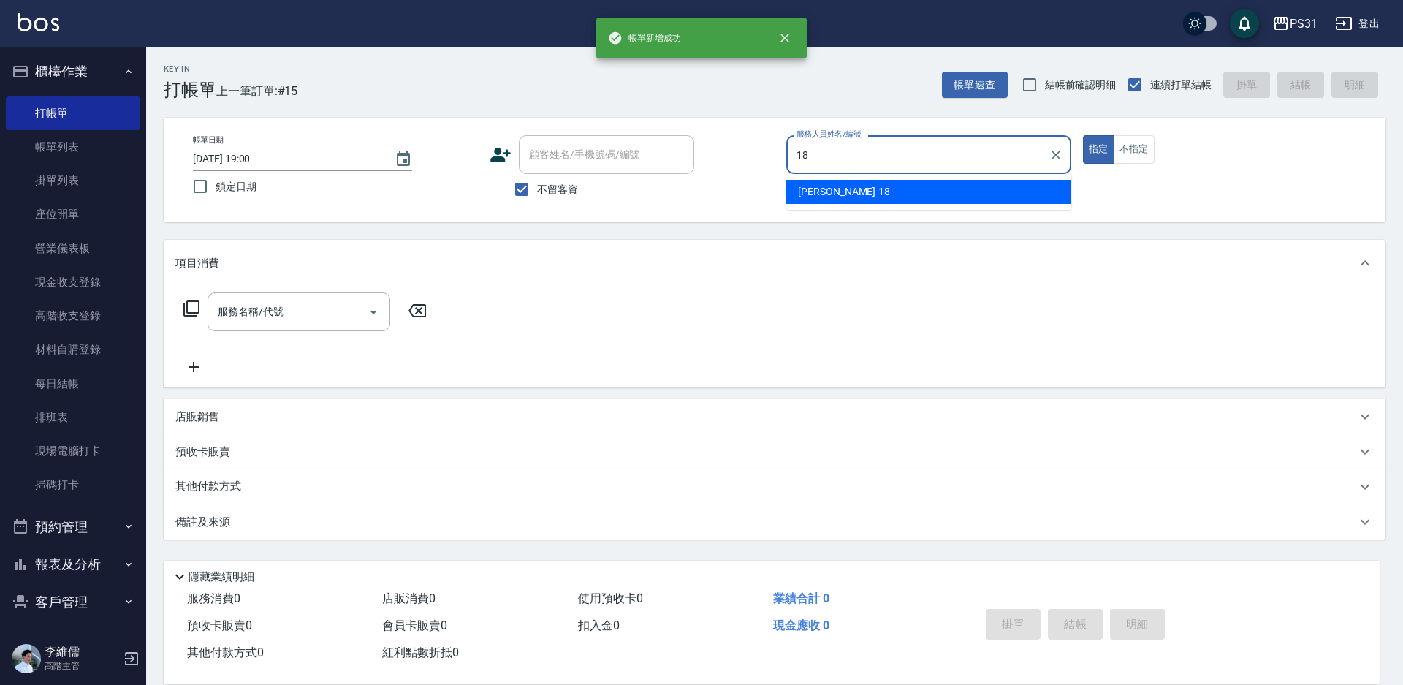
type input "Rita-18"
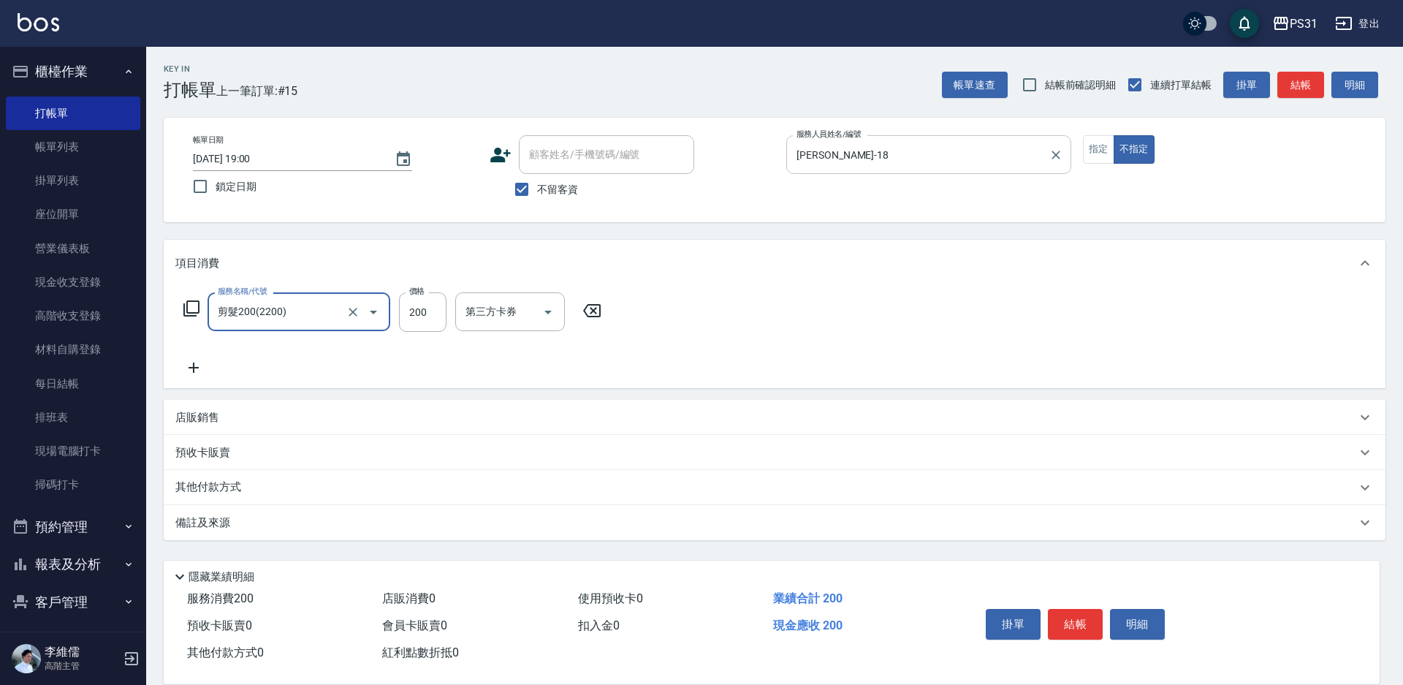
type input "剪髮200(2200)"
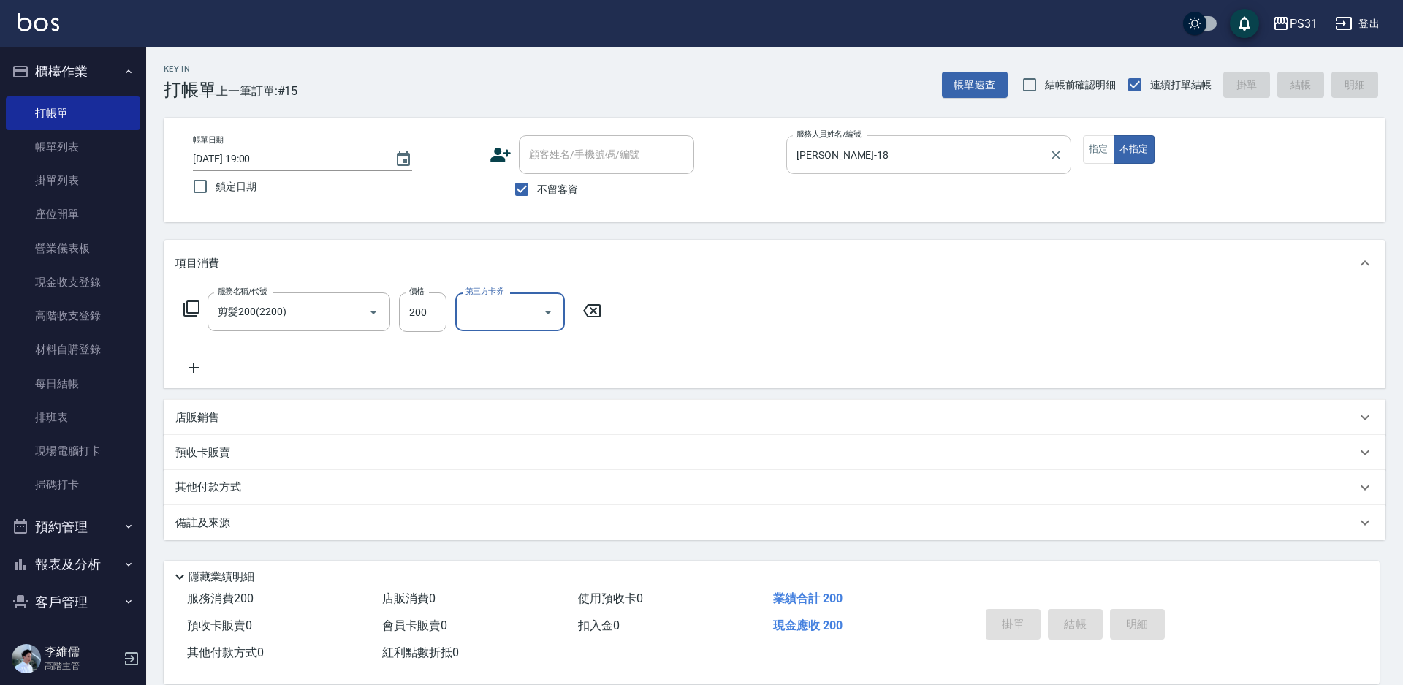
type input "2025/08/21 19:01"
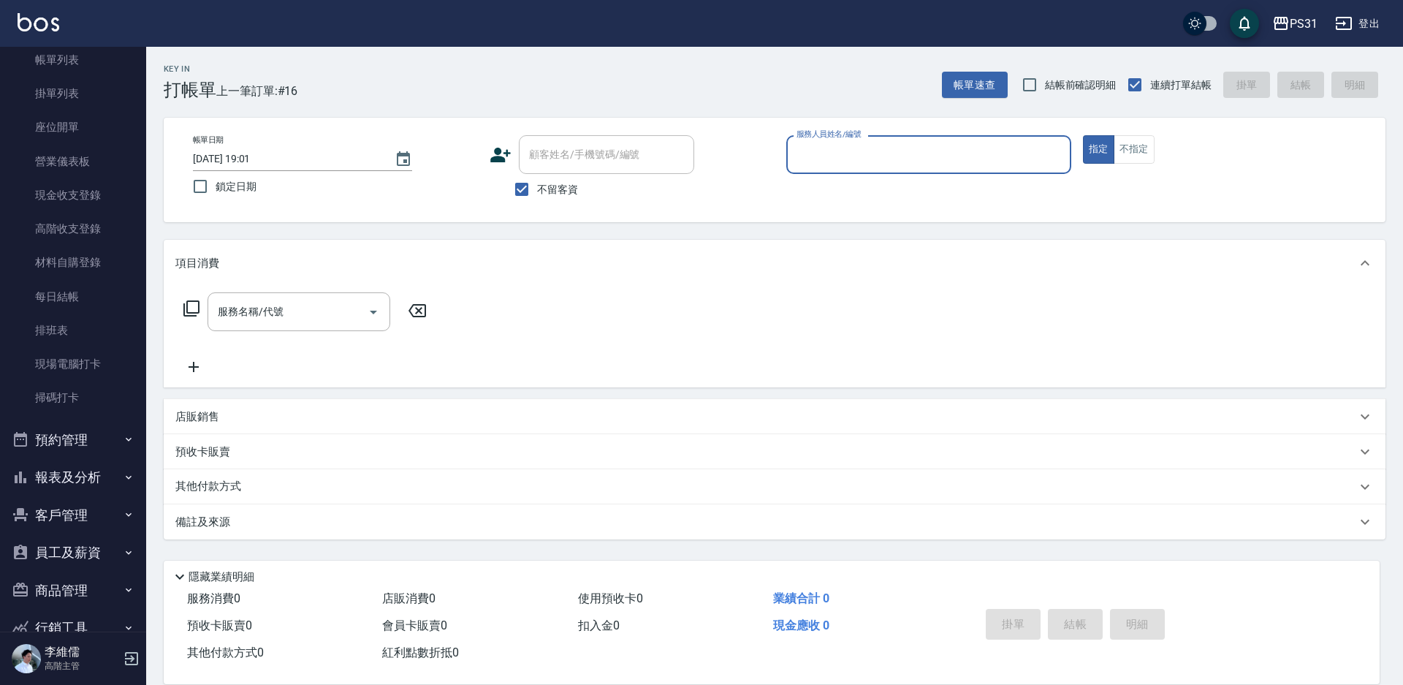
scroll to position [157, 0]
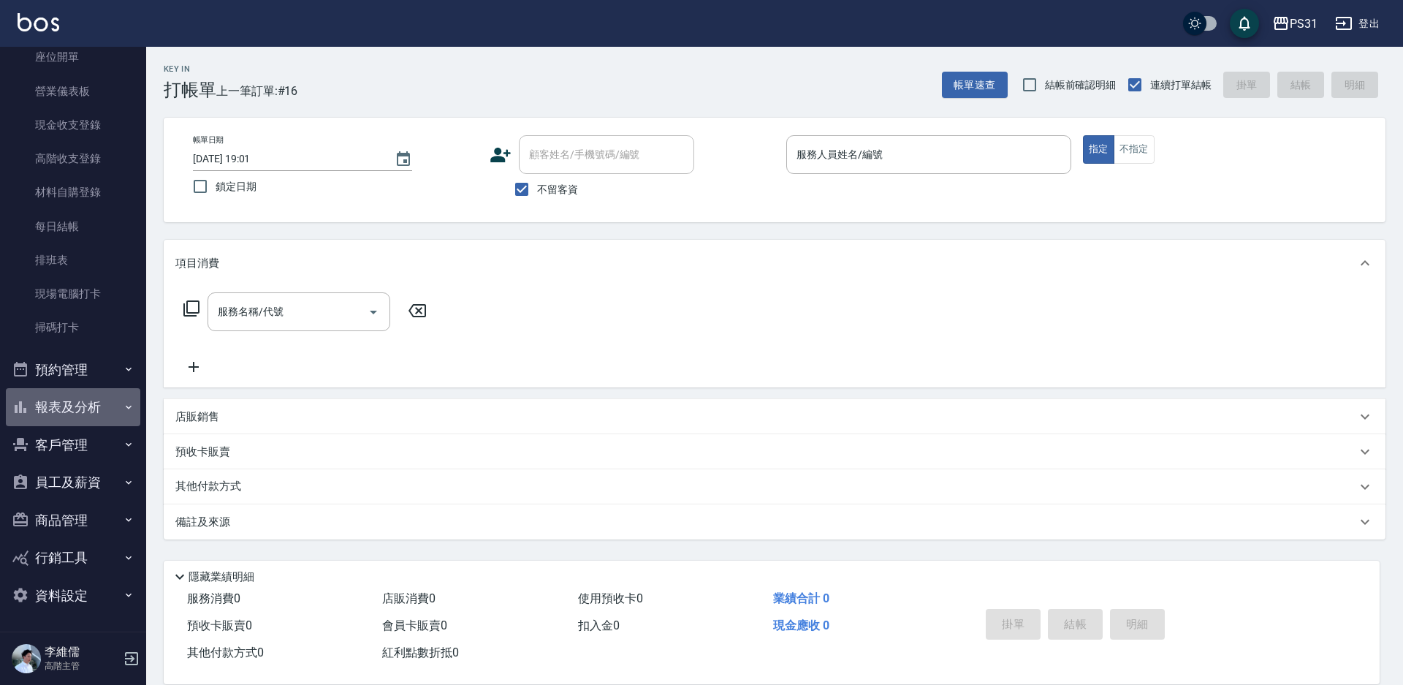
click at [73, 389] on button "報表及分析" at bounding box center [73, 407] width 134 height 38
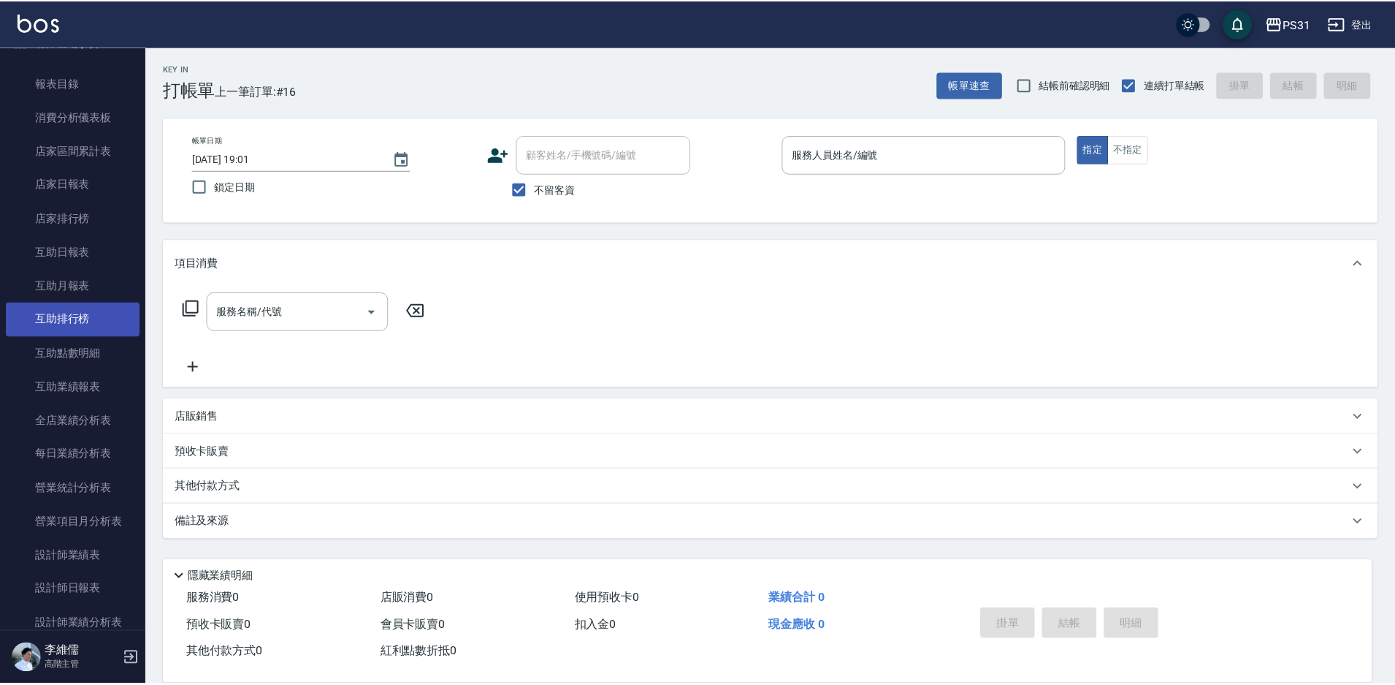
scroll to position [595, 0]
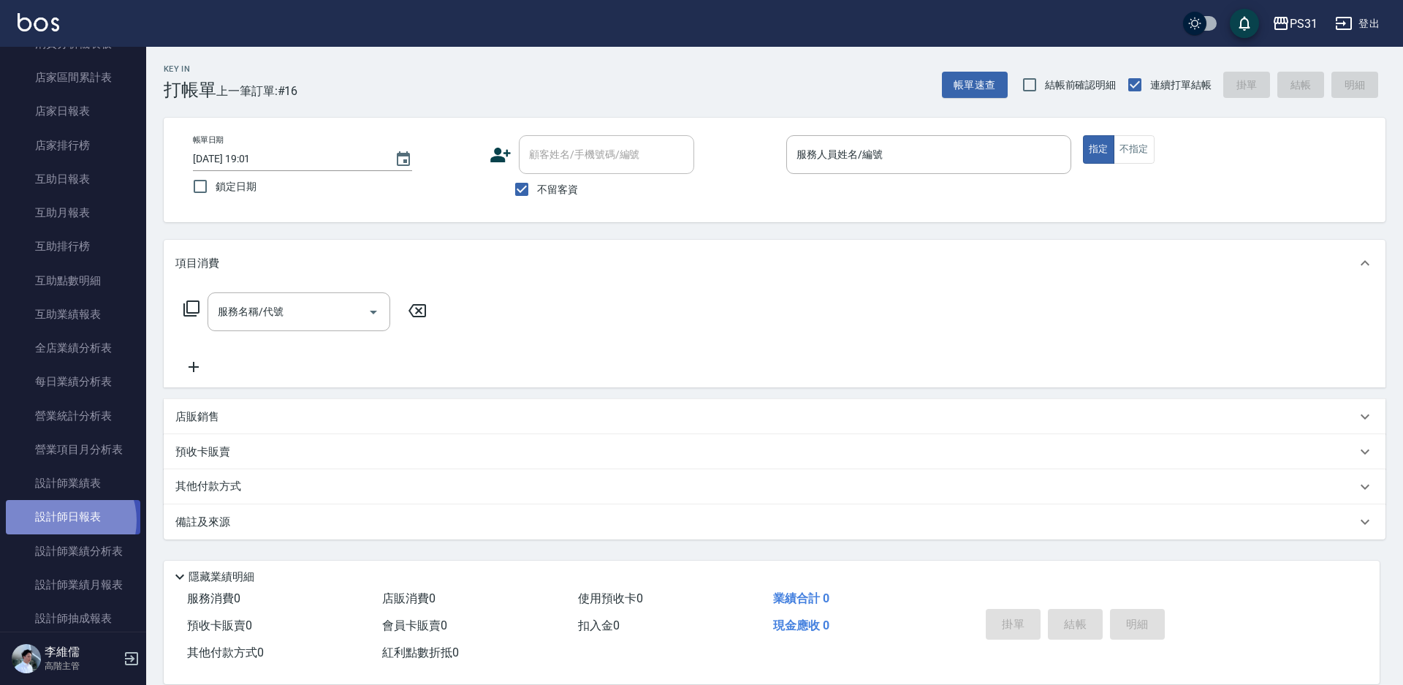
click at [62, 520] on link "設計師日報表" at bounding box center [73, 517] width 134 height 34
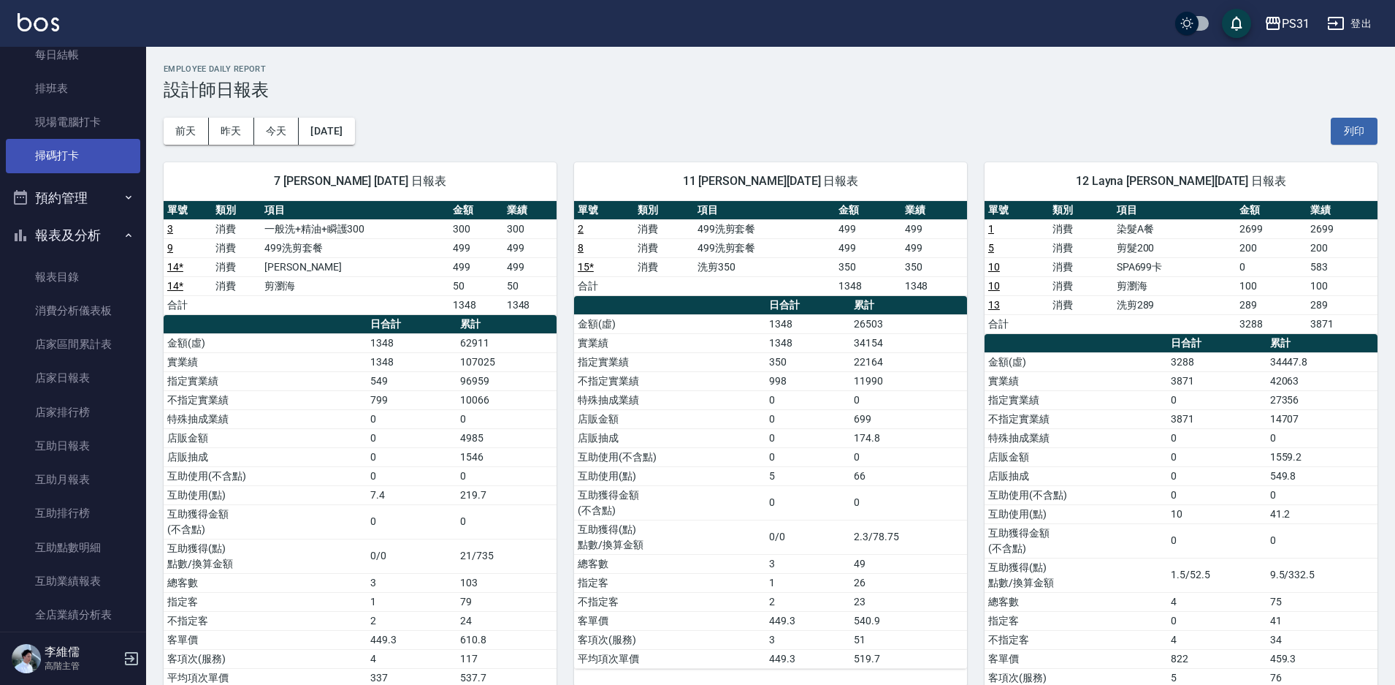
scroll to position [303, 0]
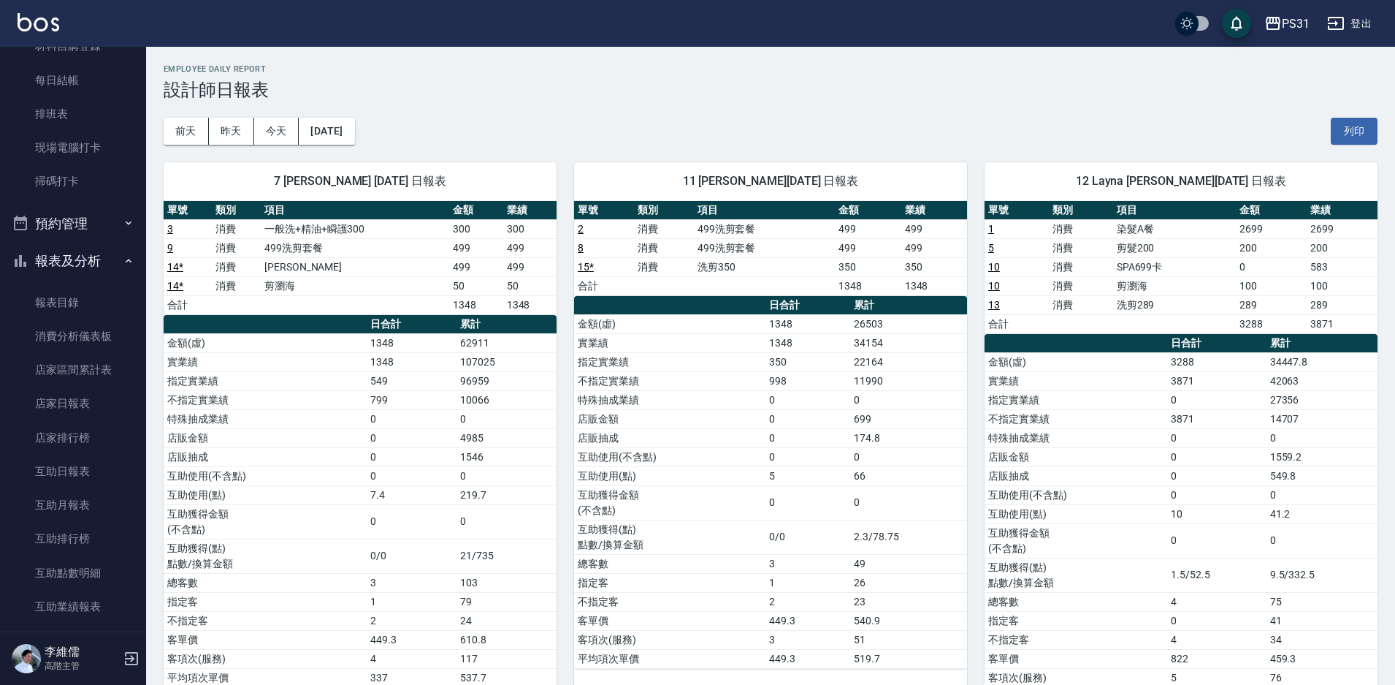
click at [90, 256] on button "報表及分析" at bounding box center [73, 261] width 134 height 38
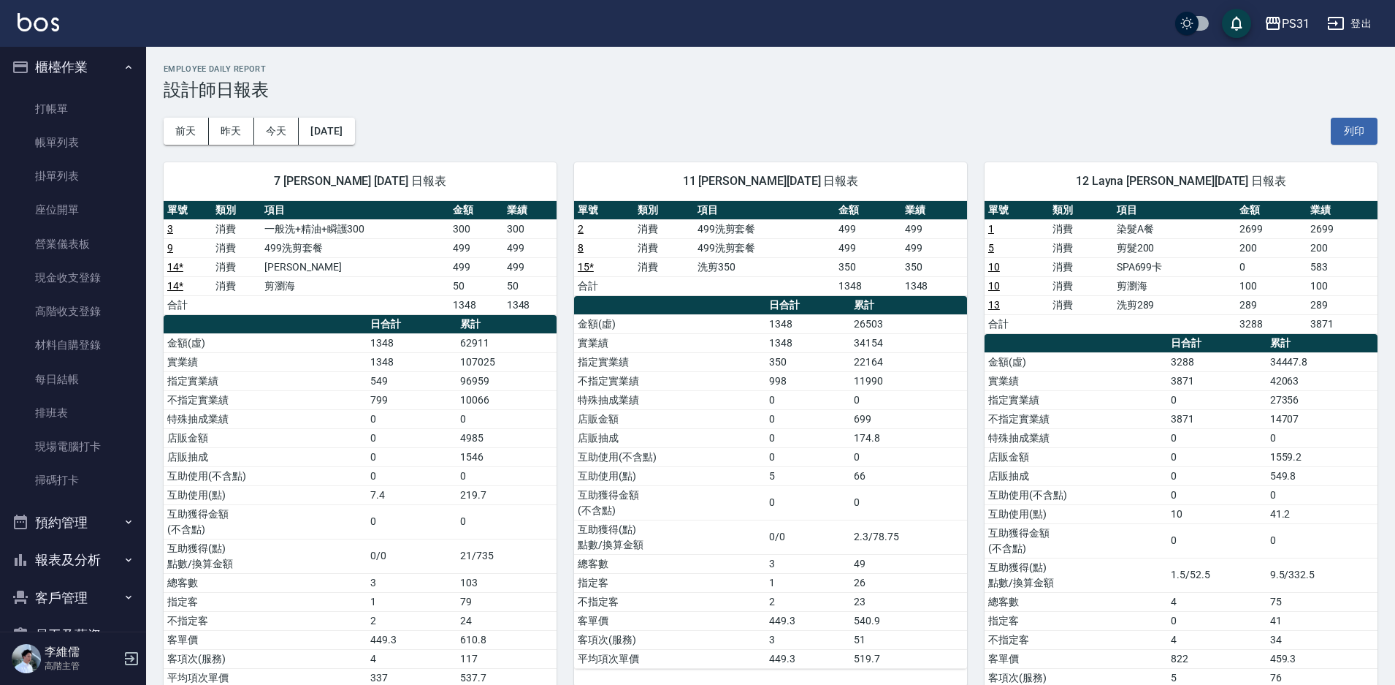
scroll to position [0, 0]
click at [42, 93] on ul "打帳單 帳單列表 掛單列表 座位開單 營業儀表板 現金收支登錄 高階收支登錄 材料自購登錄 每日結帳 排班表 現場電腦打卡 掃碼打卡" at bounding box center [73, 299] width 134 height 417
click at [506, 225] on td "300" at bounding box center [529, 228] width 53 height 19
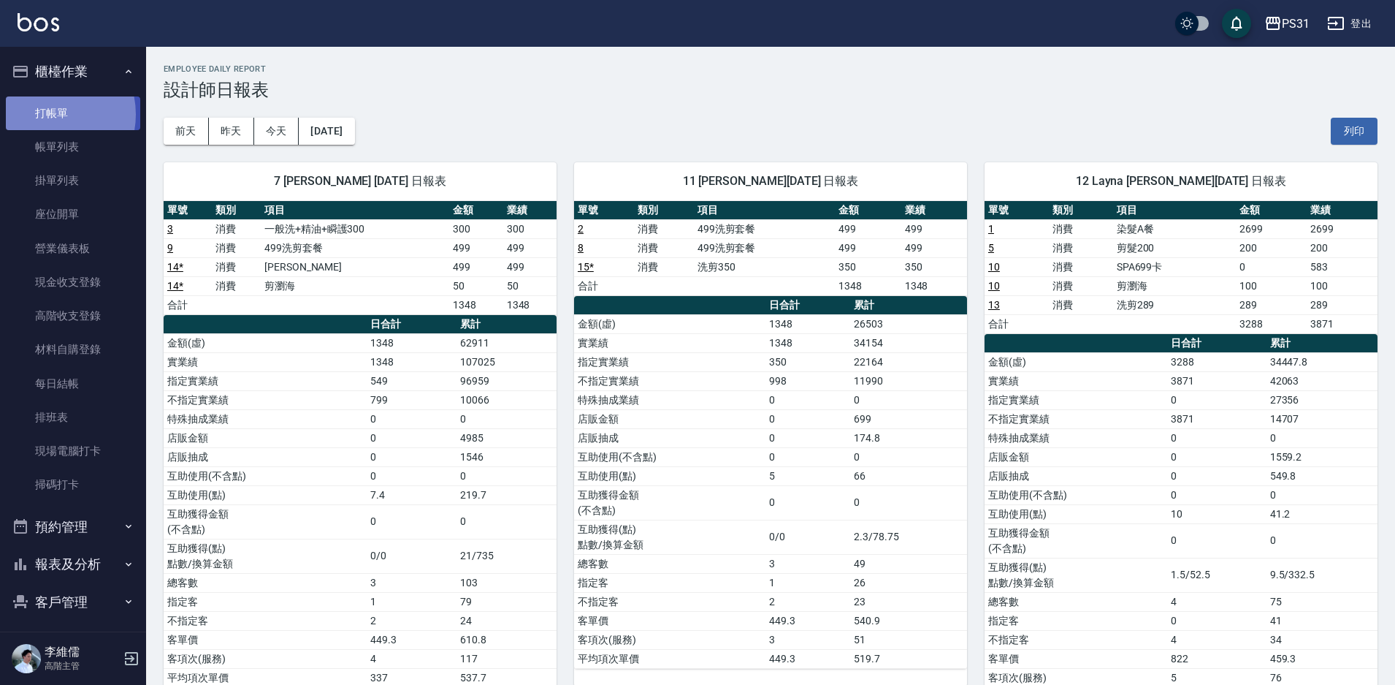
click at [44, 114] on link "打帳單" at bounding box center [73, 113] width 134 height 34
